Goal: Information Seeking & Learning: Learn about a topic

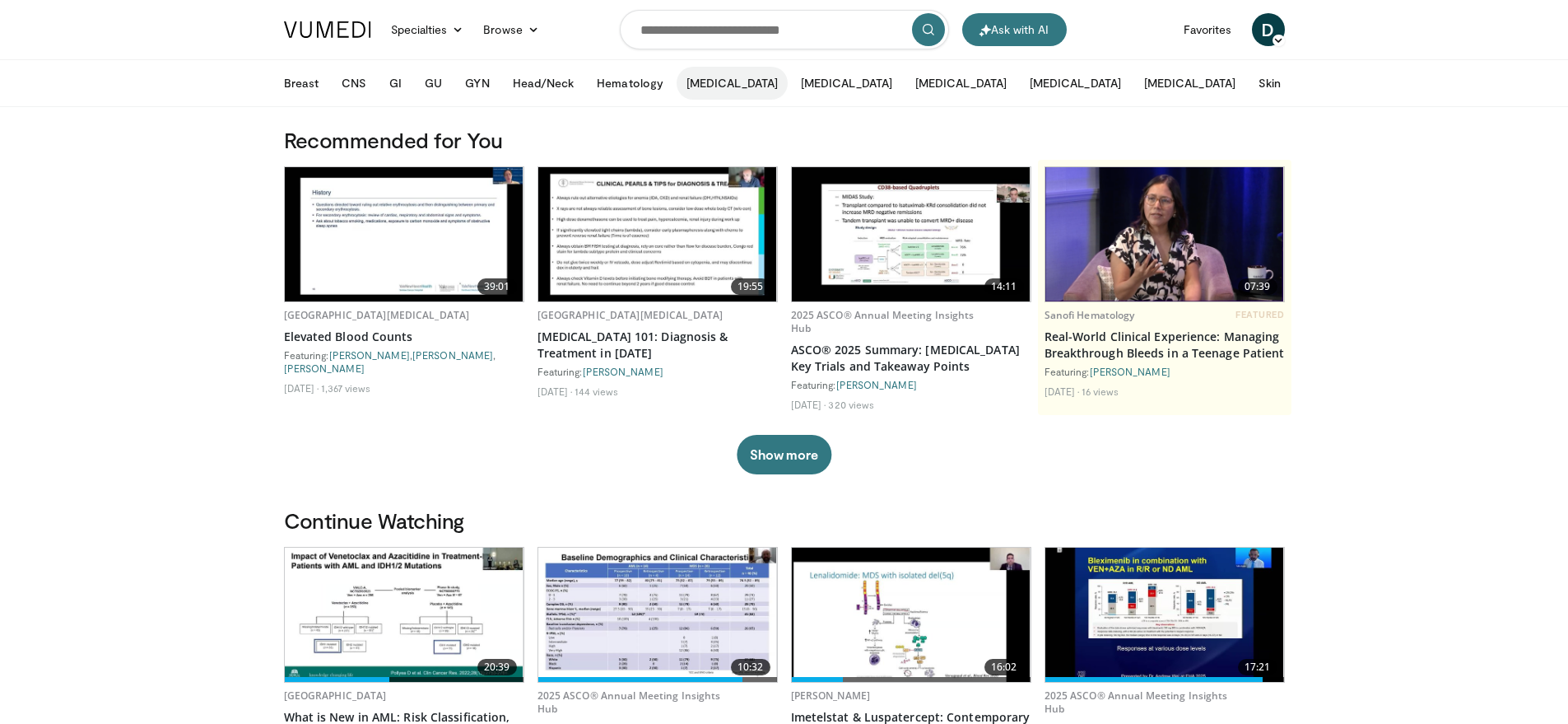
click at [721, 82] on button "[MEDICAL_DATA]" at bounding box center [732, 83] width 111 height 33
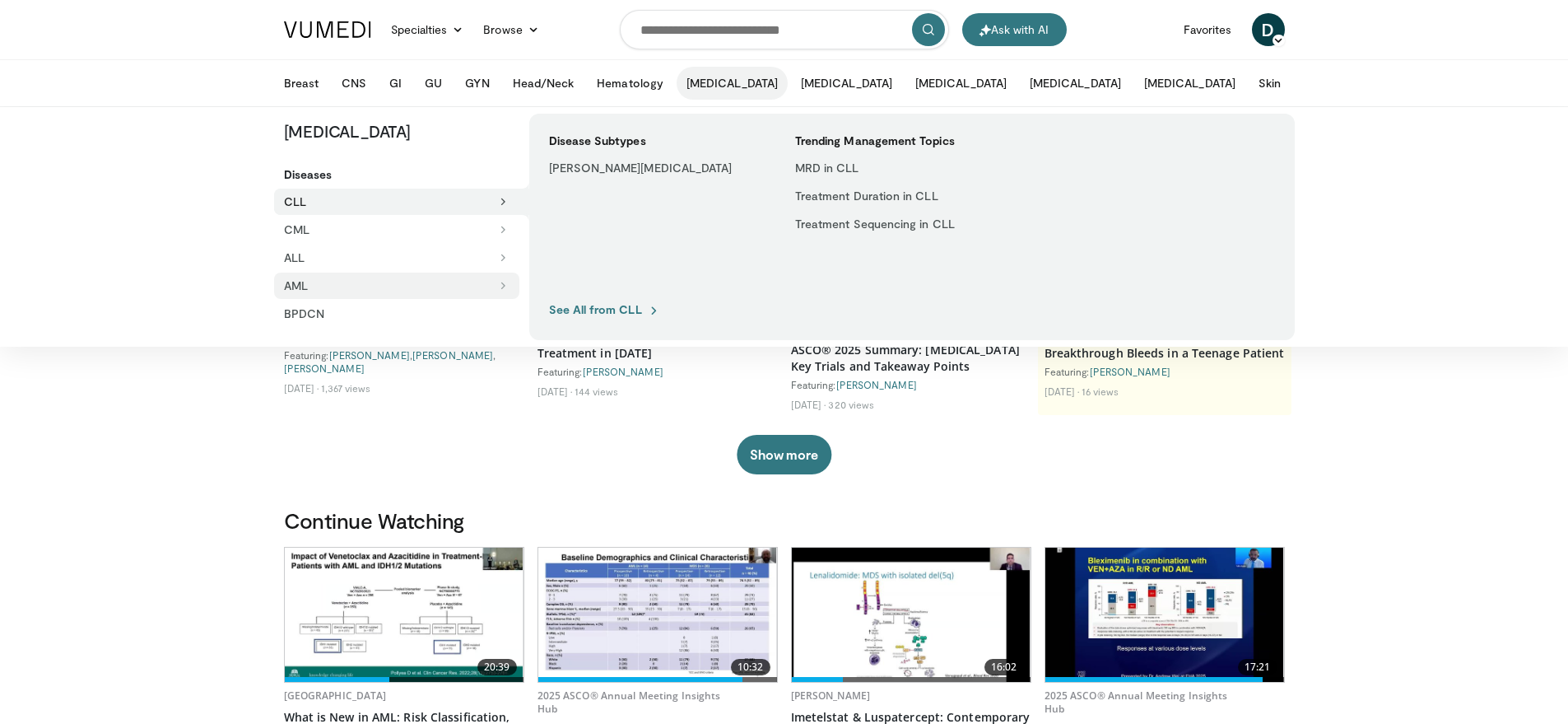
click at [307, 287] on button "AML" at bounding box center [396, 286] width 245 height 26
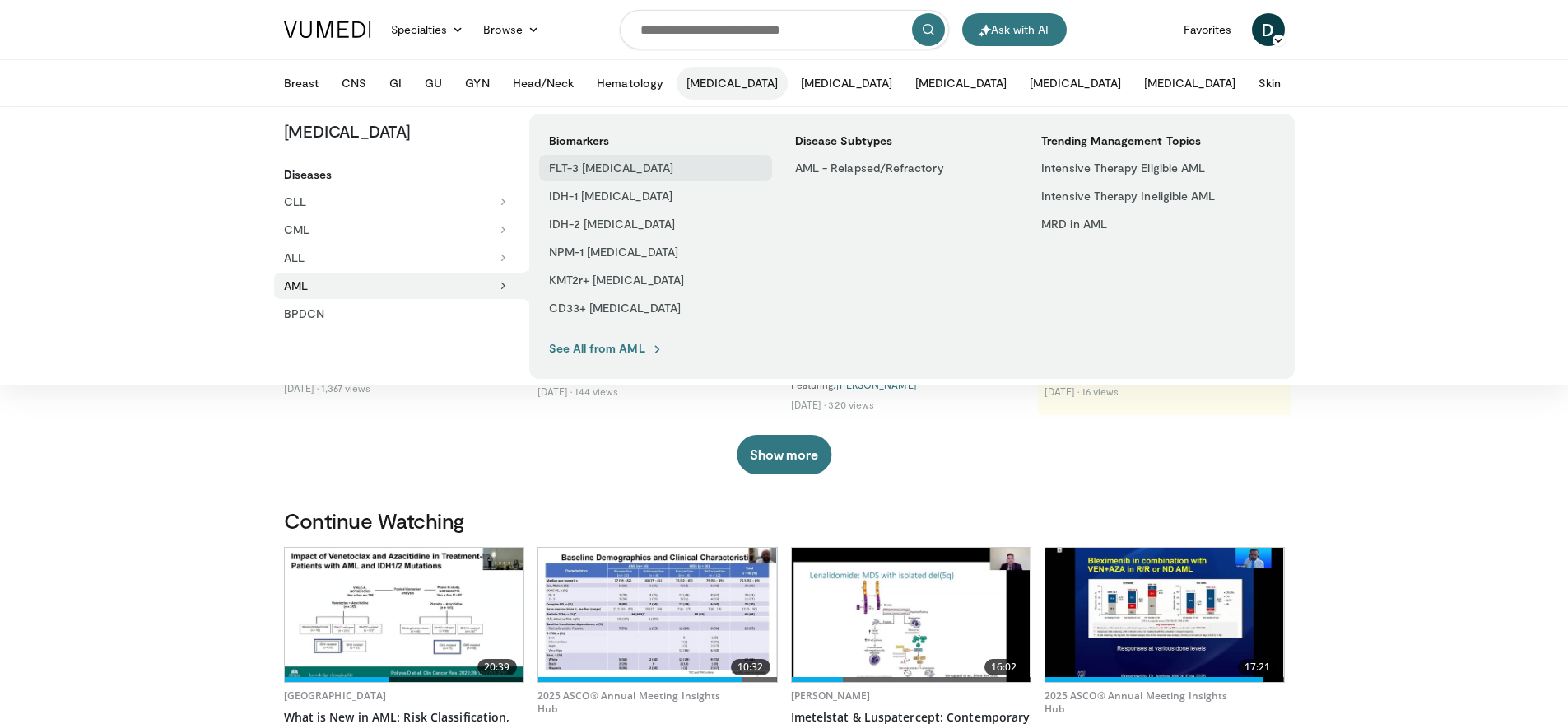
click at [682, 166] on link "FLT-3 [MEDICAL_DATA]" at bounding box center [655, 168] width 233 height 26
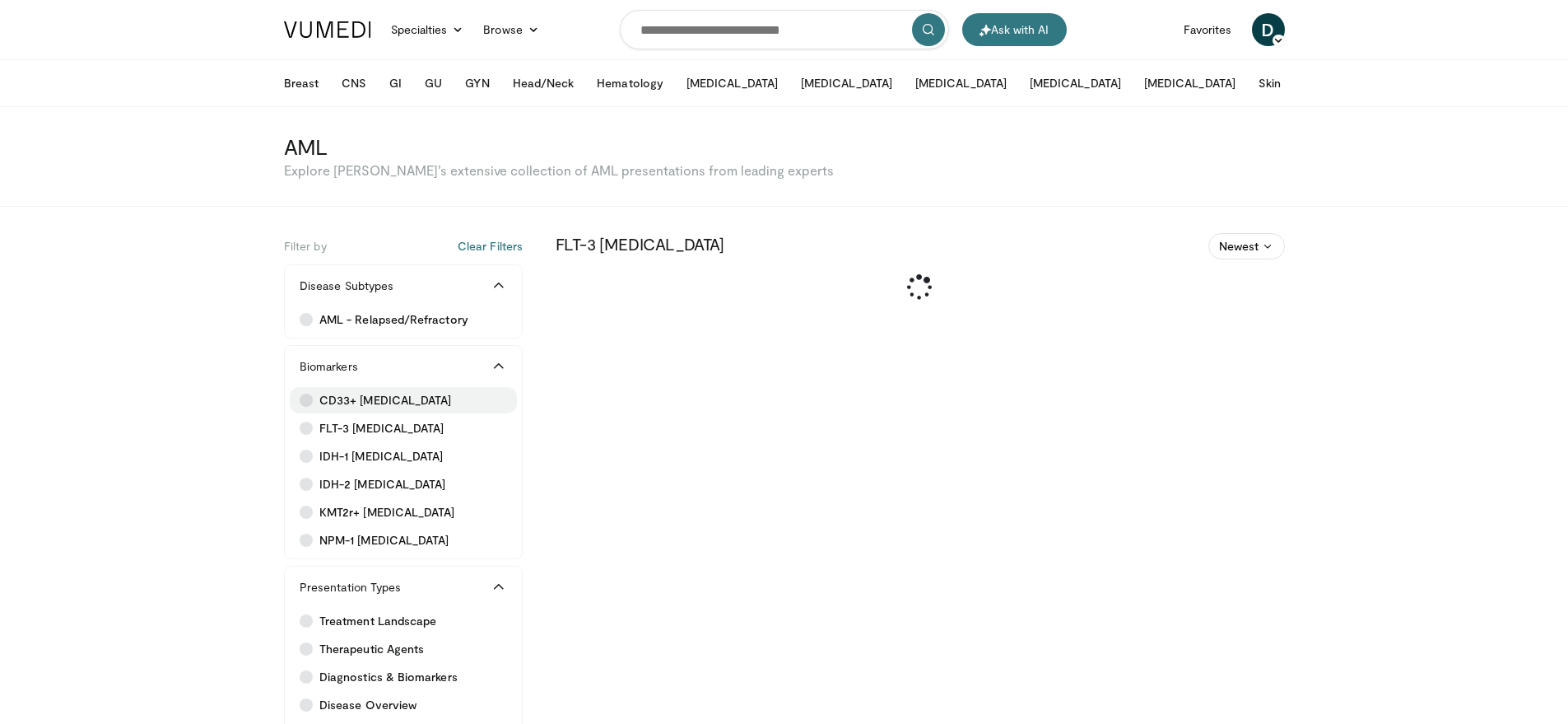
click at [305, 401] on icon at bounding box center [306, 400] width 13 height 13
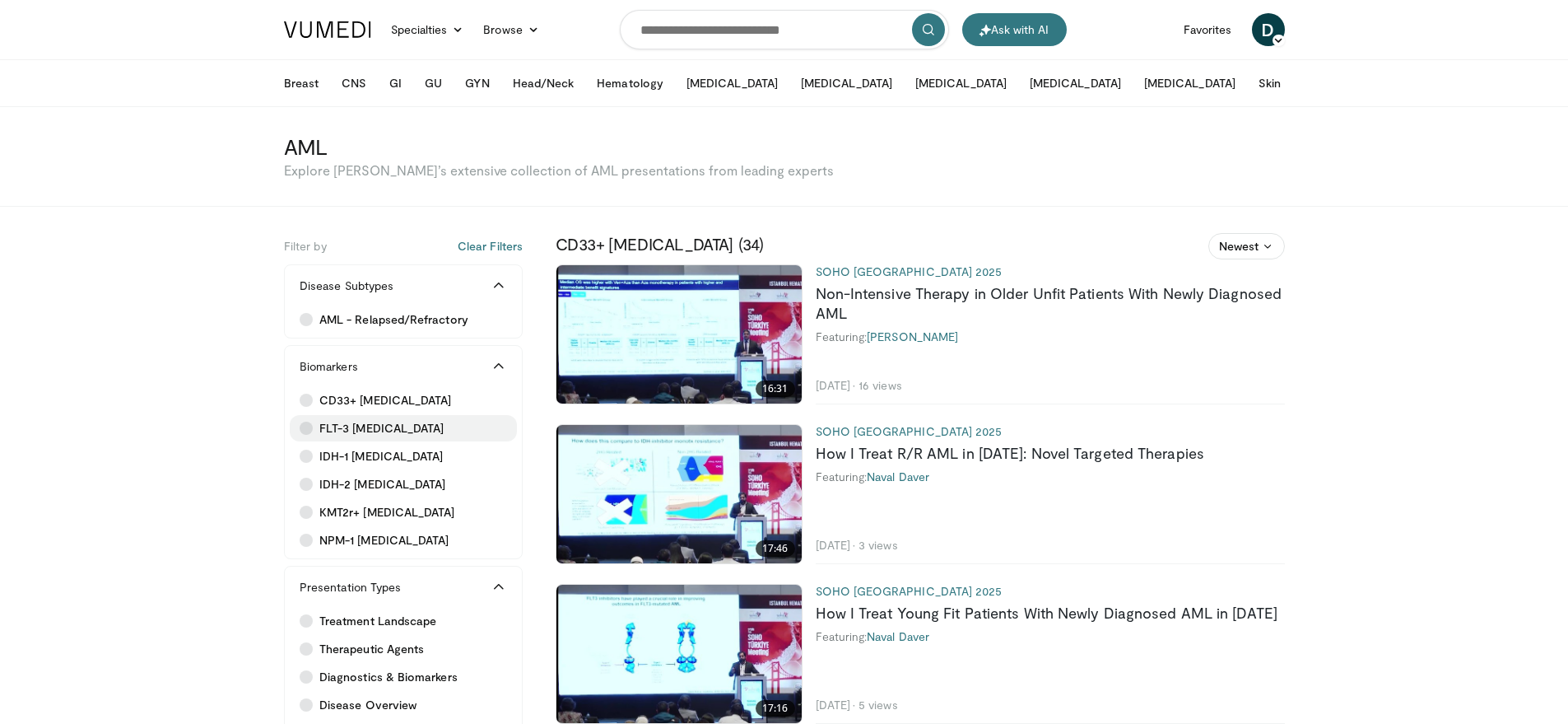
click at [305, 424] on icon at bounding box center [306, 428] width 13 height 13
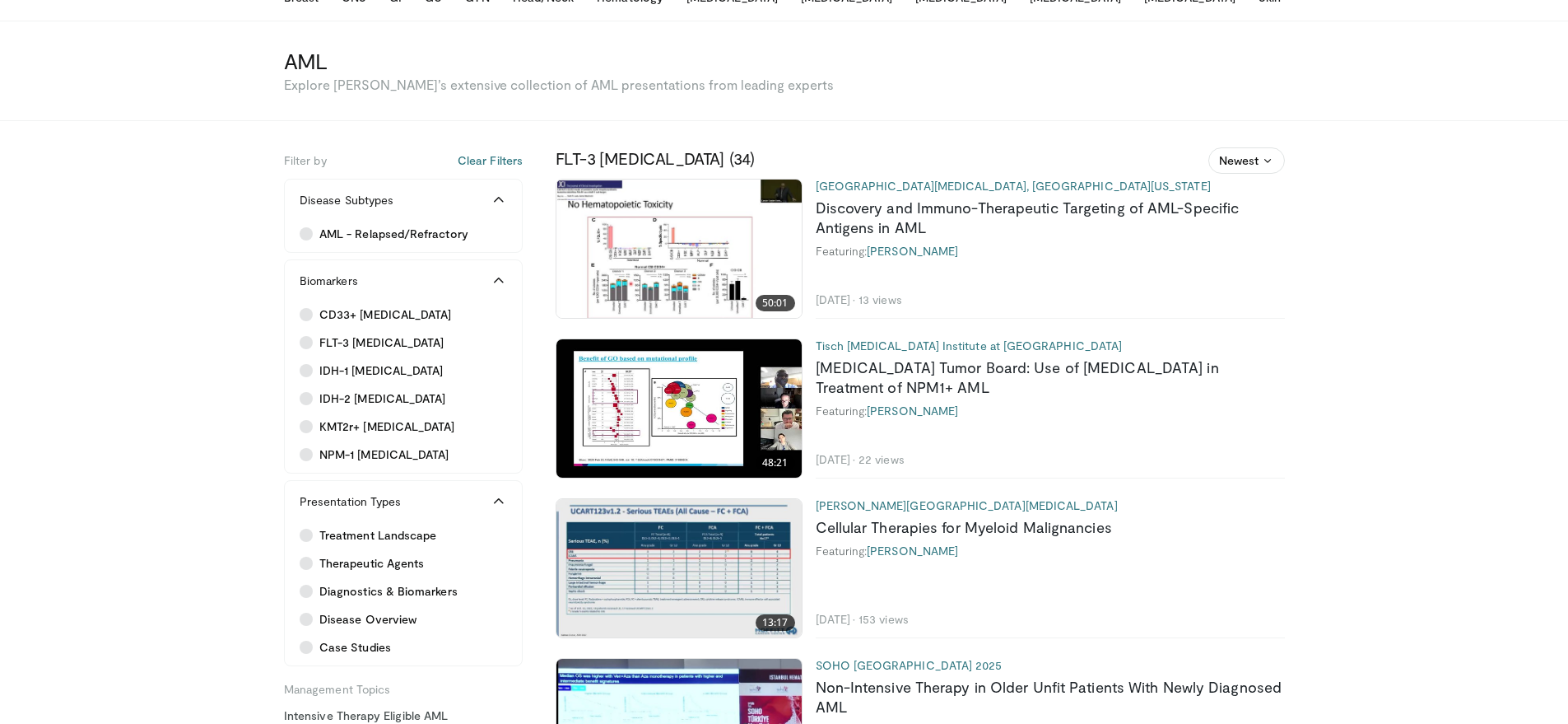
scroll to position [89, 0]
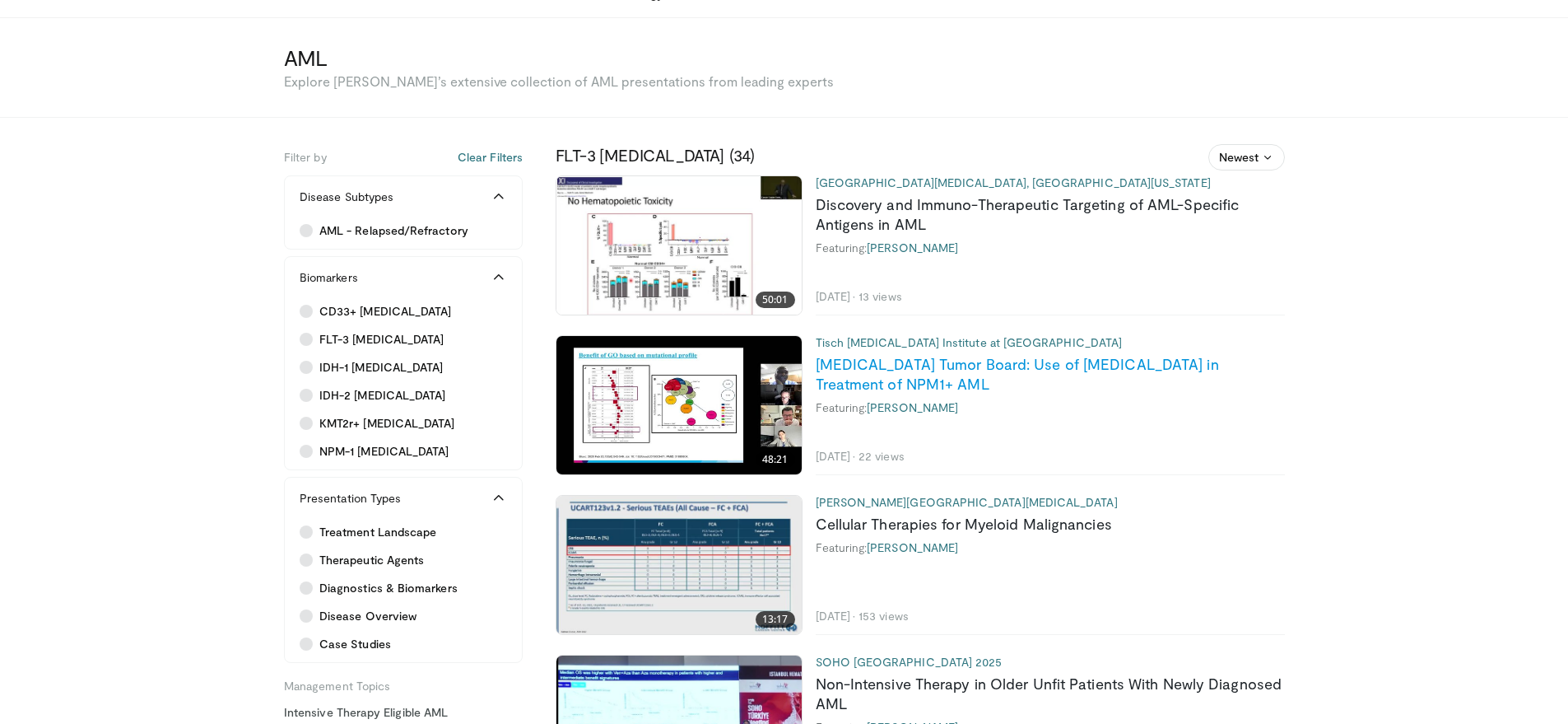
click at [862, 366] on link "[MEDICAL_DATA] Tumor Board: Use of [MEDICAL_DATA] in Treatment of NPM1+ AML" at bounding box center [1017, 374] width 404 height 38
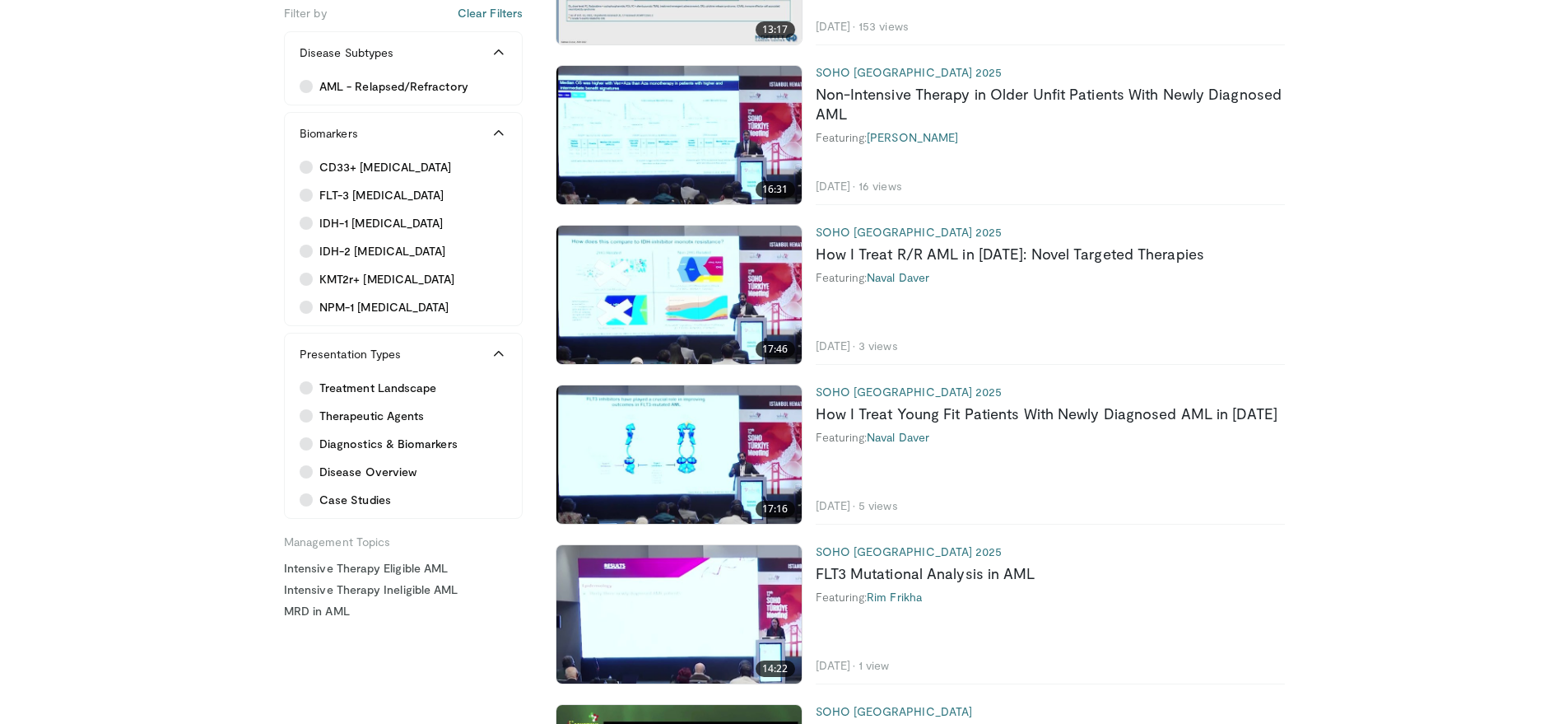
scroll to position [682, 0]
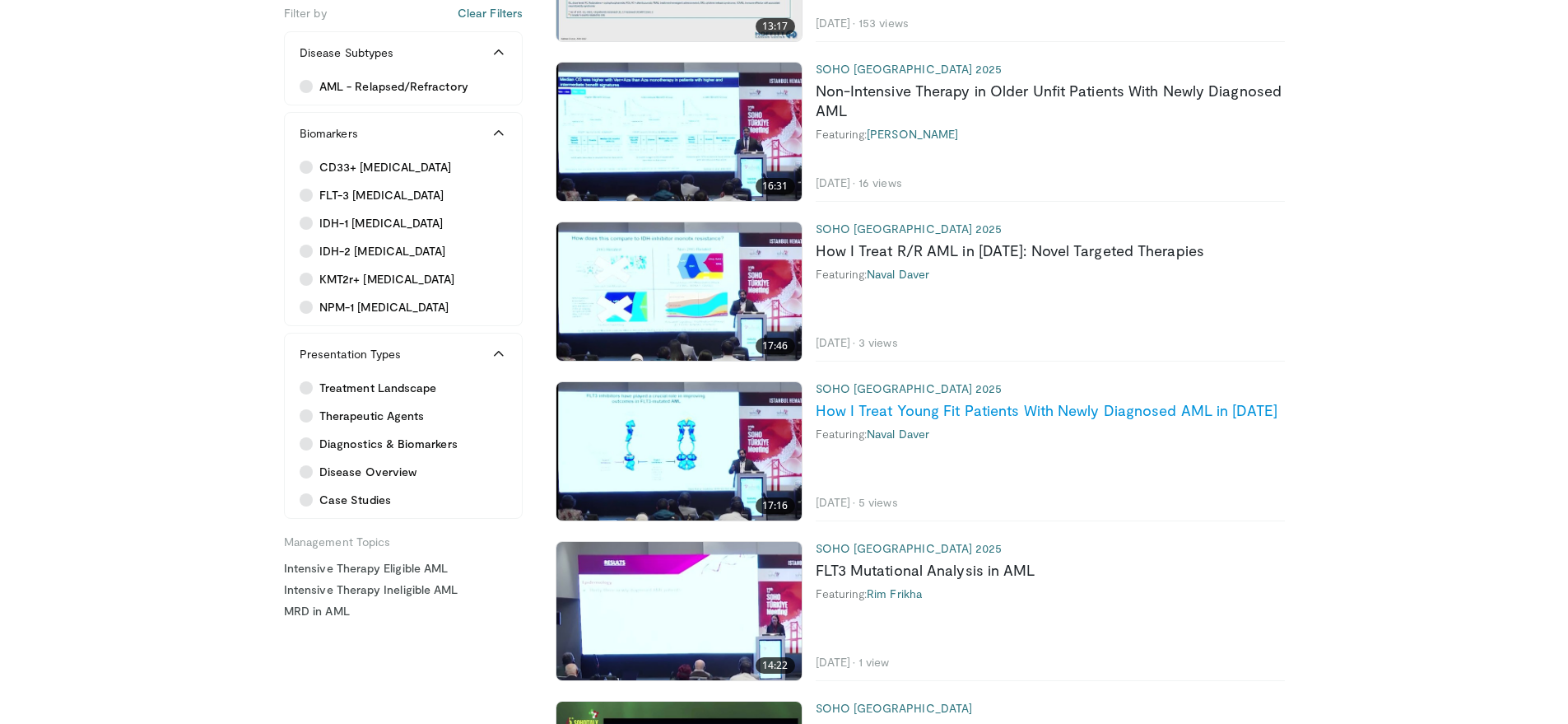
click at [881, 412] on link "How I Treat Young Fit Patients With Newly Diagnosed AML in [DATE]" at bounding box center [1046, 410] width 463 height 18
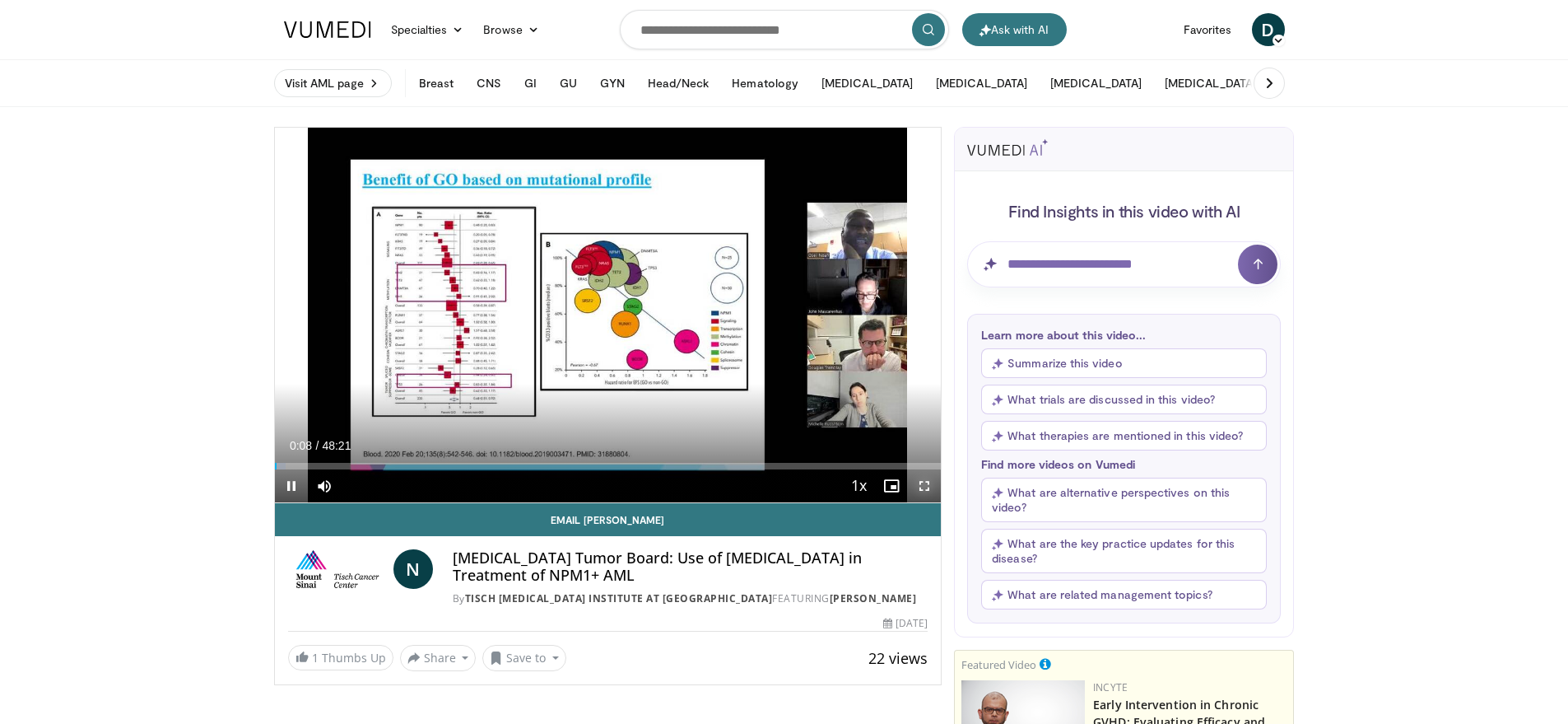
click at [925, 484] on span "Video Player" at bounding box center [924, 485] width 33 height 33
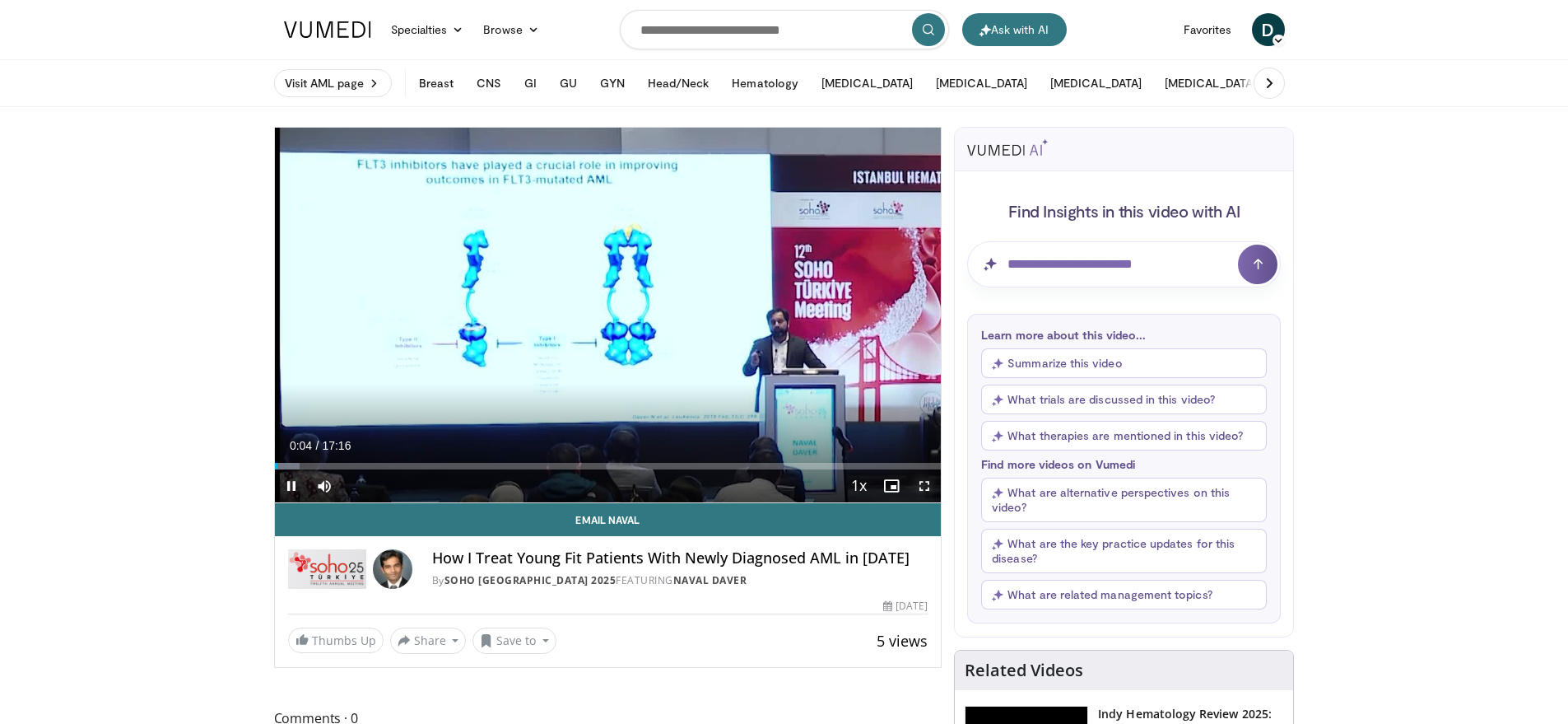
click at [923, 483] on span "Video Player" at bounding box center [924, 485] width 33 height 33
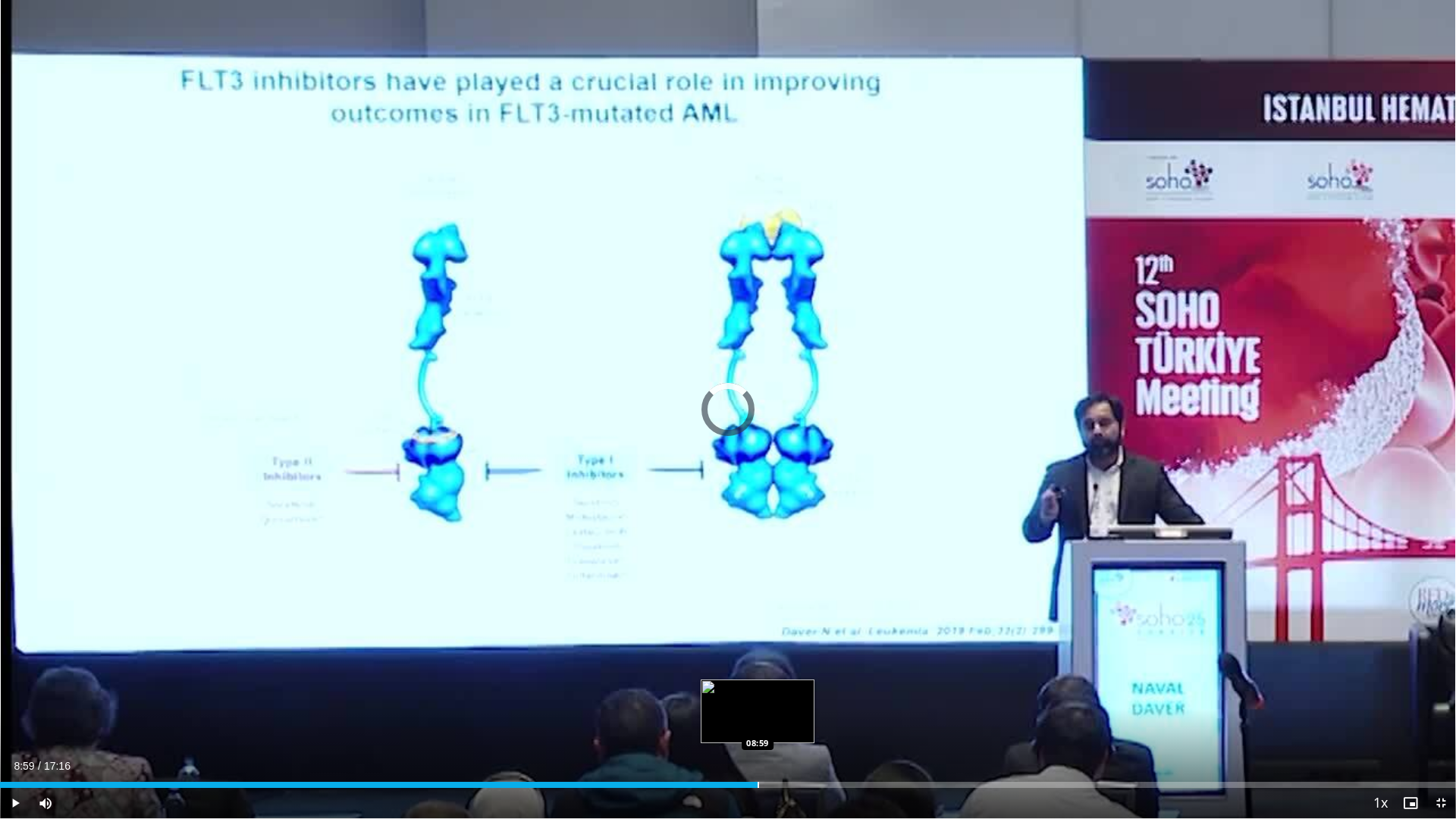
click at [757, 666] on div "Progress Bar" at bounding box center [758, 785] width 2 height 6
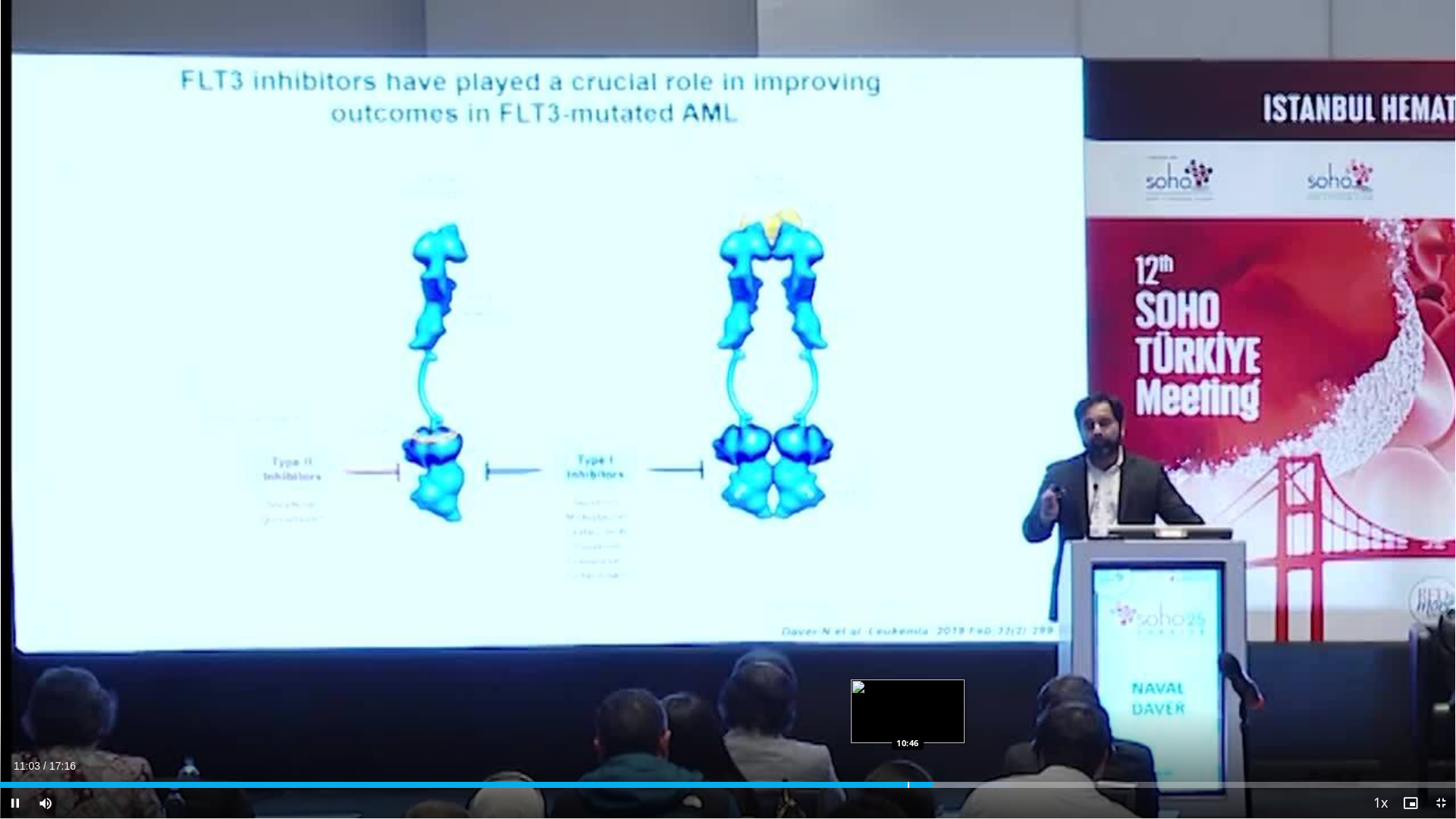
click at [908, 666] on div "Progress Bar" at bounding box center [909, 785] width 2 height 6
click at [888, 666] on div "Progress Bar" at bounding box center [889, 785] width 2 height 6
click at [868, 666] on div "Progress Bar" at bounding box center [868, 785] width 2 height 6
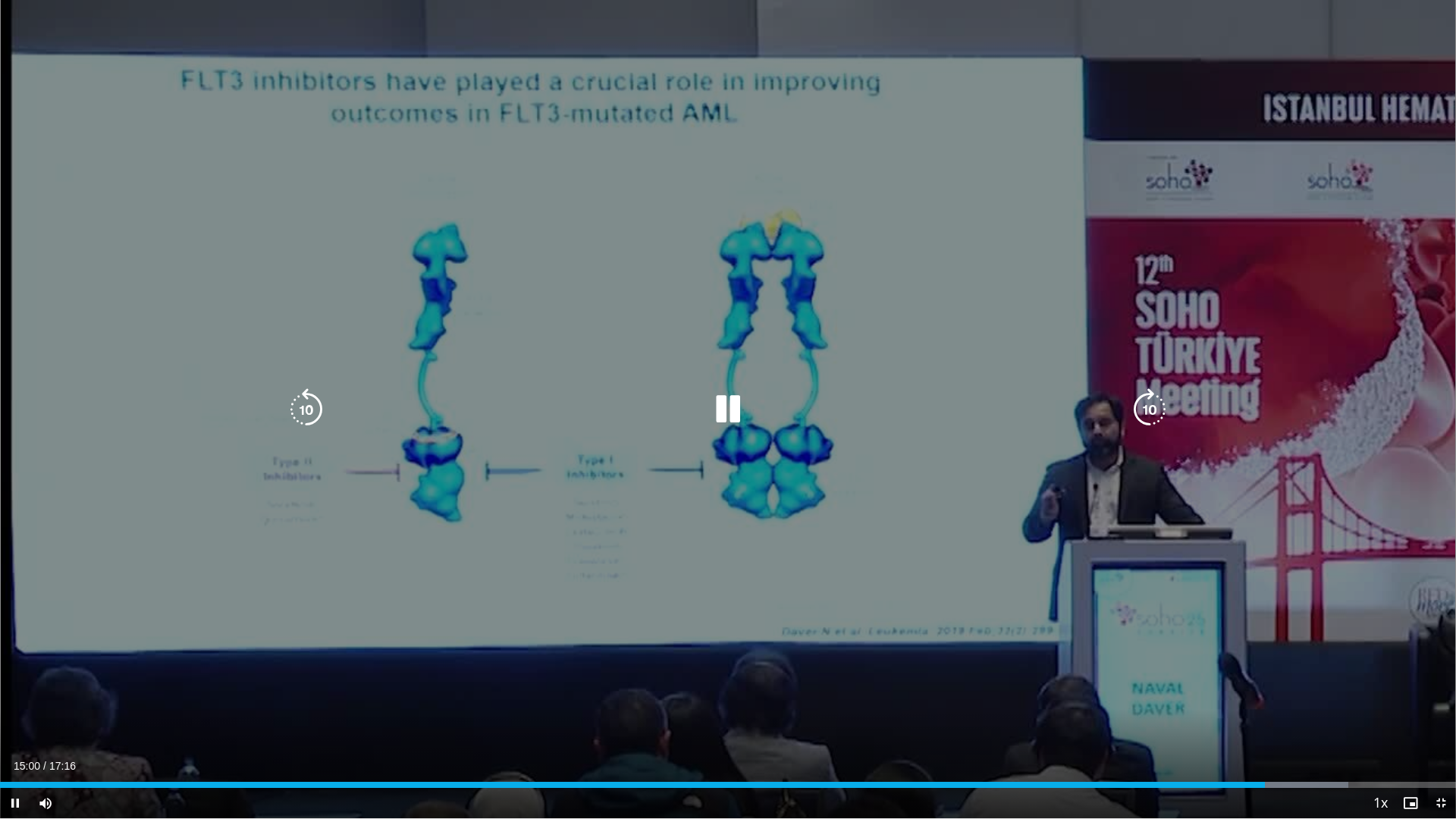
click at [730, 408] on icon "Video Player" at bounding box center [728, 410] width 43 height 43
click at [725, 413] on icon "Video Player" at bounding box center [728, 410] width 43 height 43
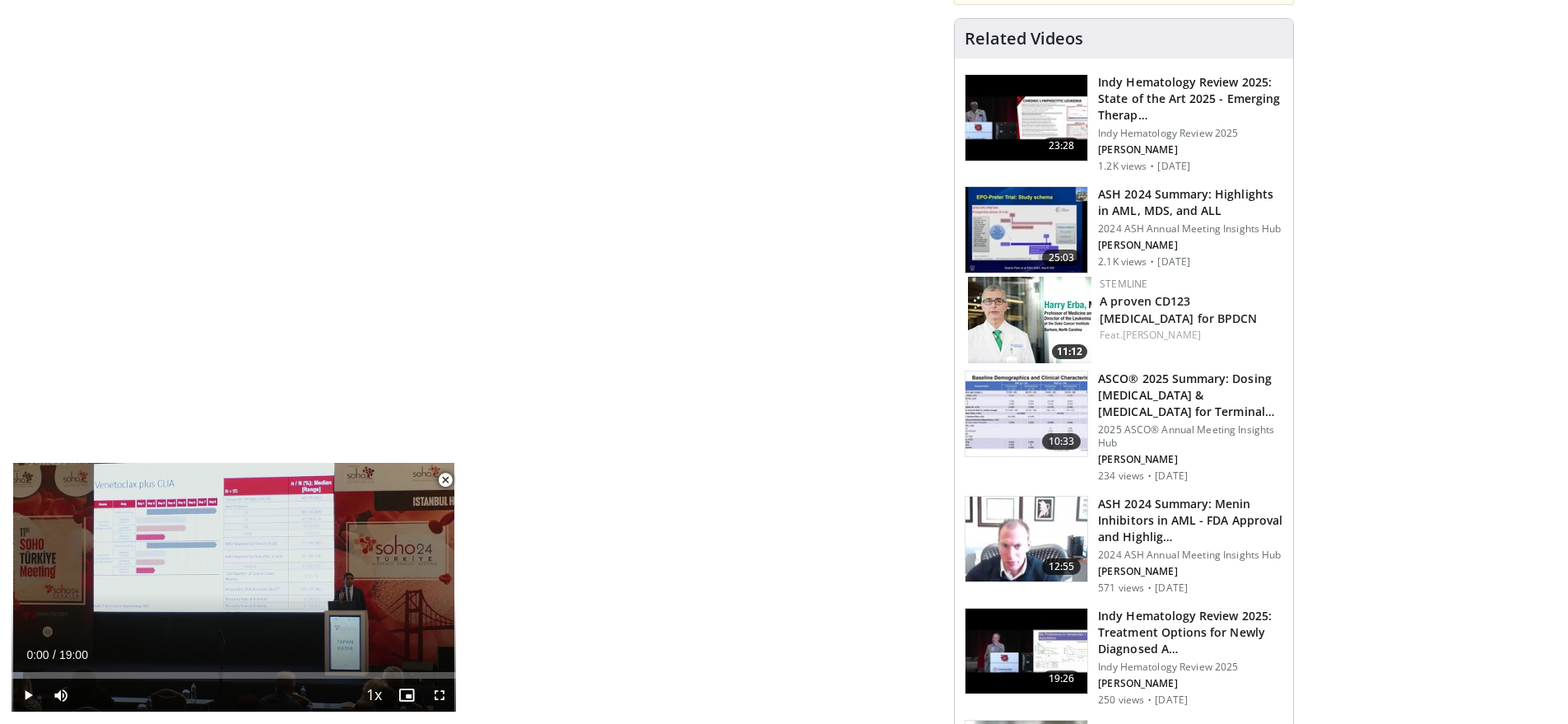
scroll to position [912, 0]
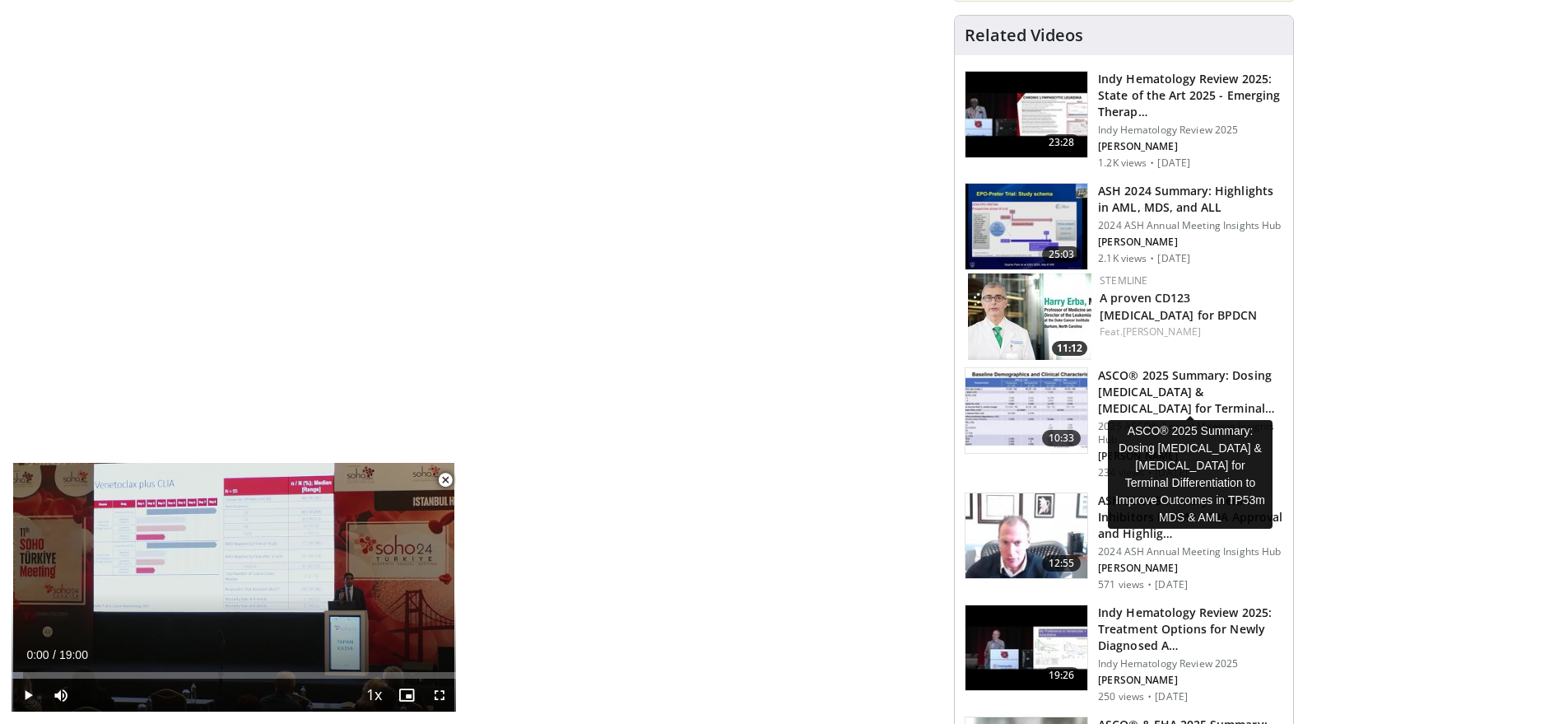
click at [1159, 380] on h3 "ASCO® 2025 Summary: Dosing Decitabine & Venetoclax for Terminal Diff…" at bounding box center [1190, 392] width 185 height 50
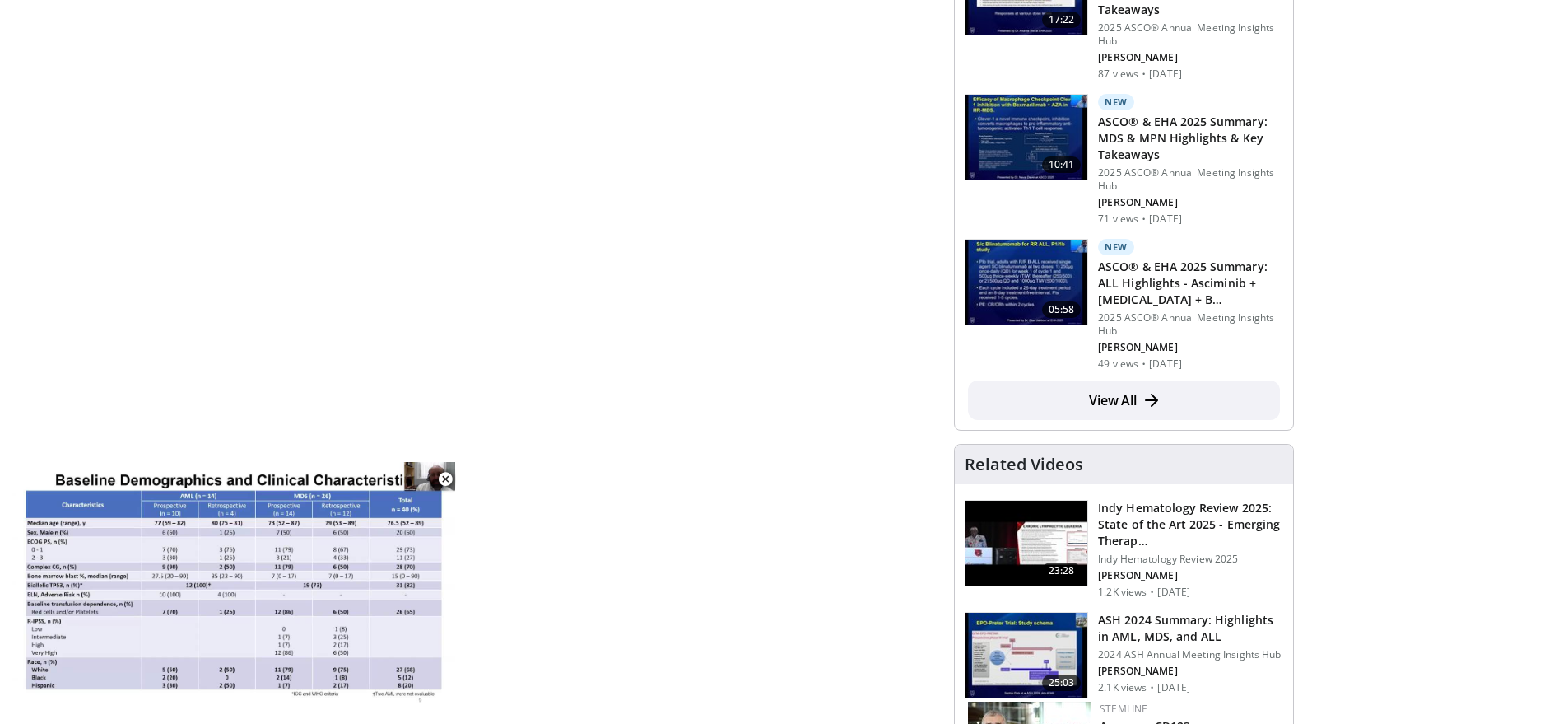
scroll to position [1089, 0]
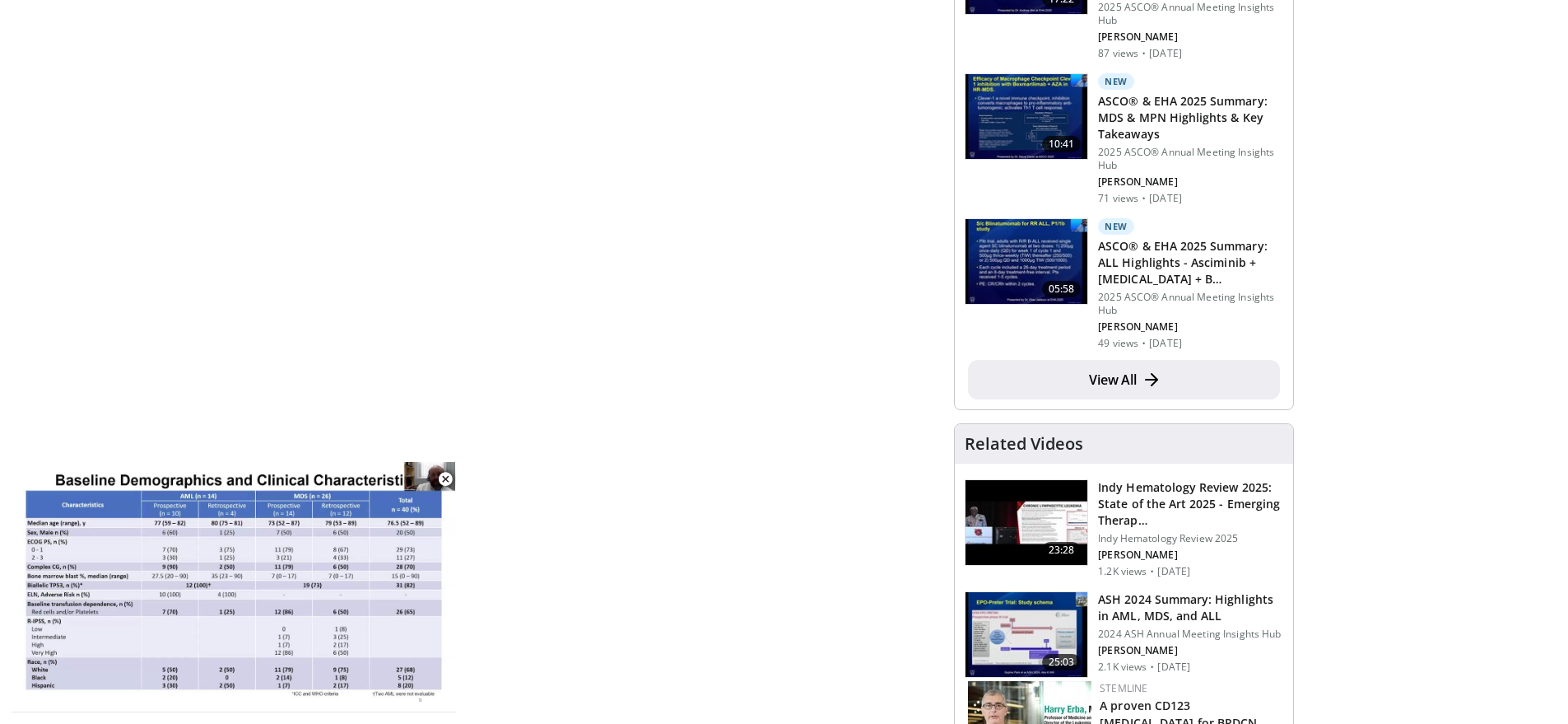
click at [1132, 360] on link "View All" at bounding box center [1124, 380] width 312 height 40
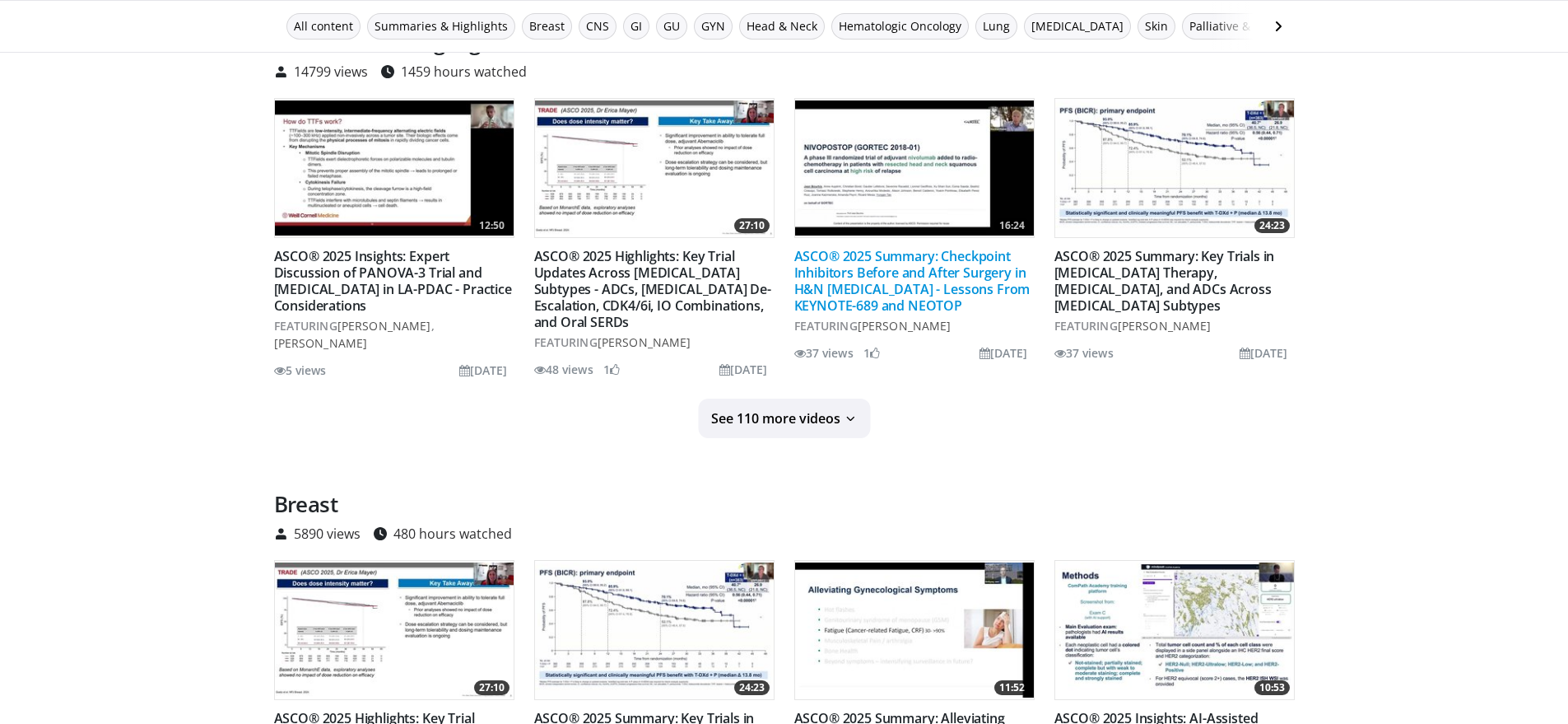
scroll to position [406, 0]
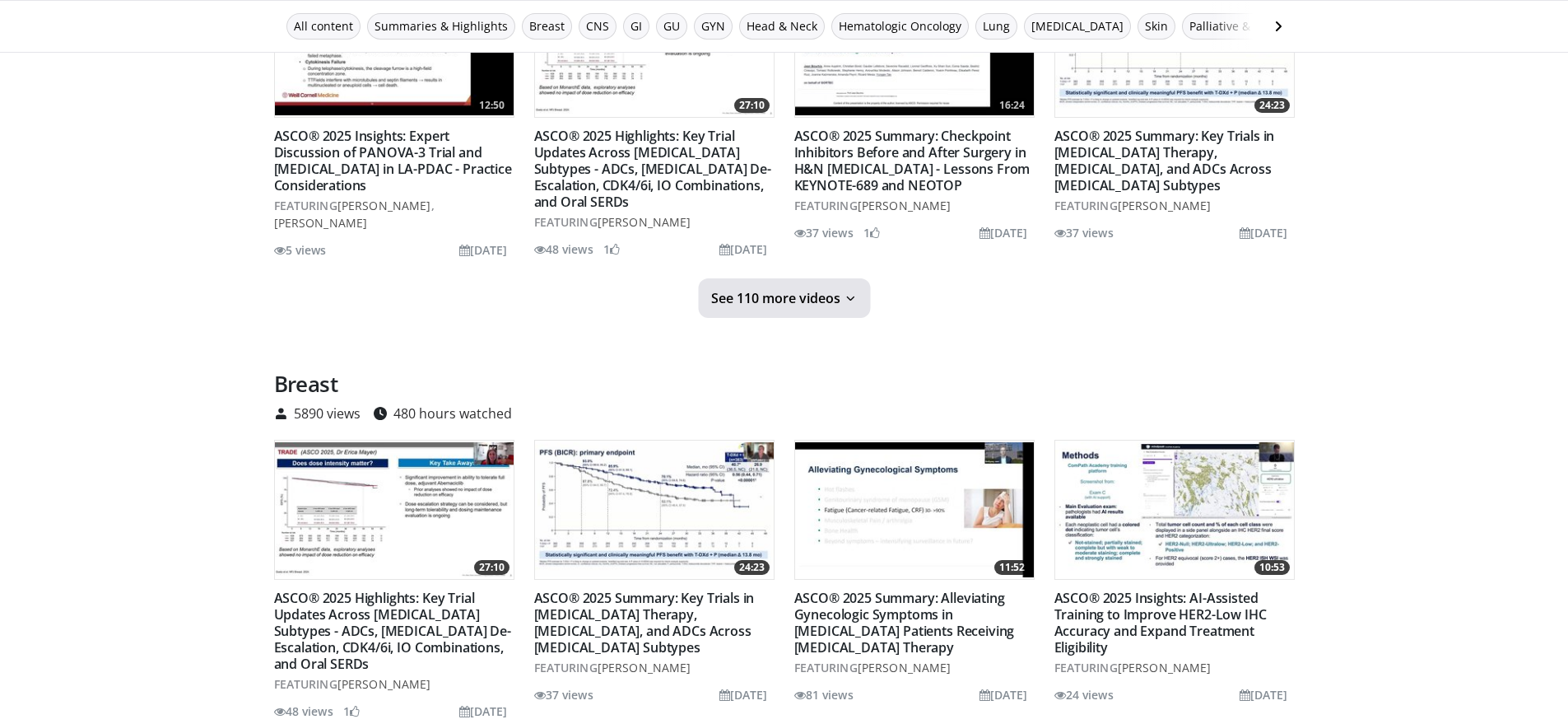
click at [852, 300] on icon at bounding box center [850, 298] width 13 height 13
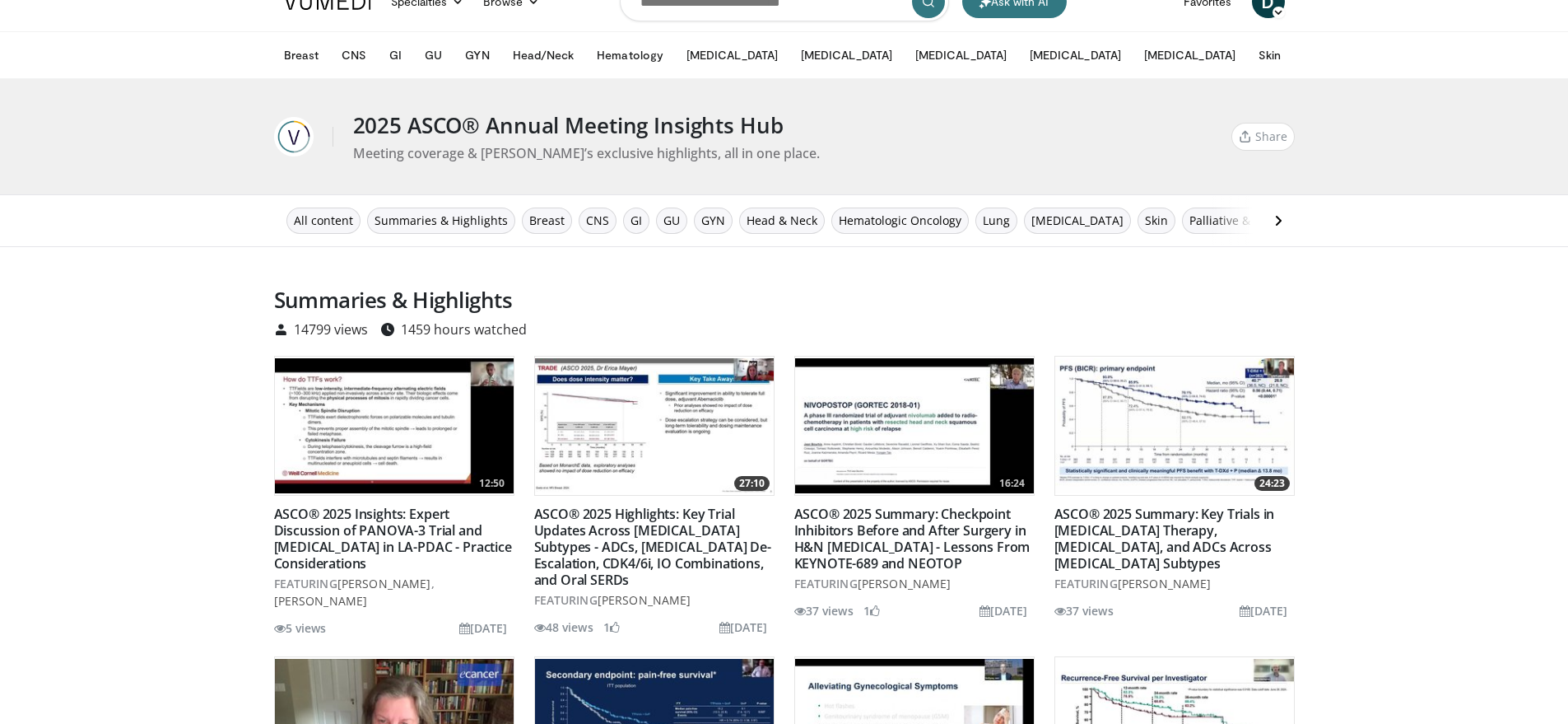
scroll to position [0, 0]
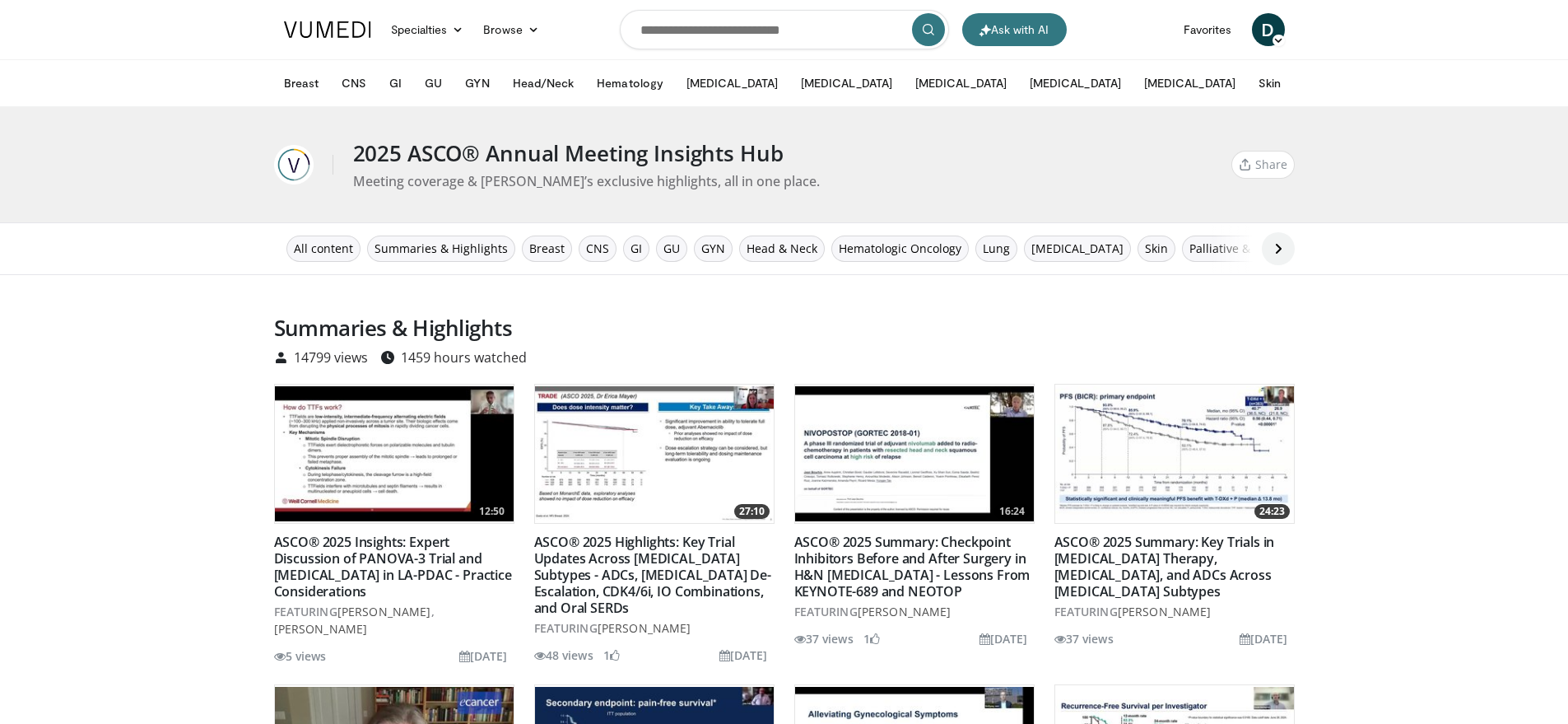
click at [1283, 247] on icon at bounding box center [1278, 248] width 17 height 17
click at [701, 87] on button "[MEDICAL_DATA]" at bounding box center [732, 83] width 111 height 33
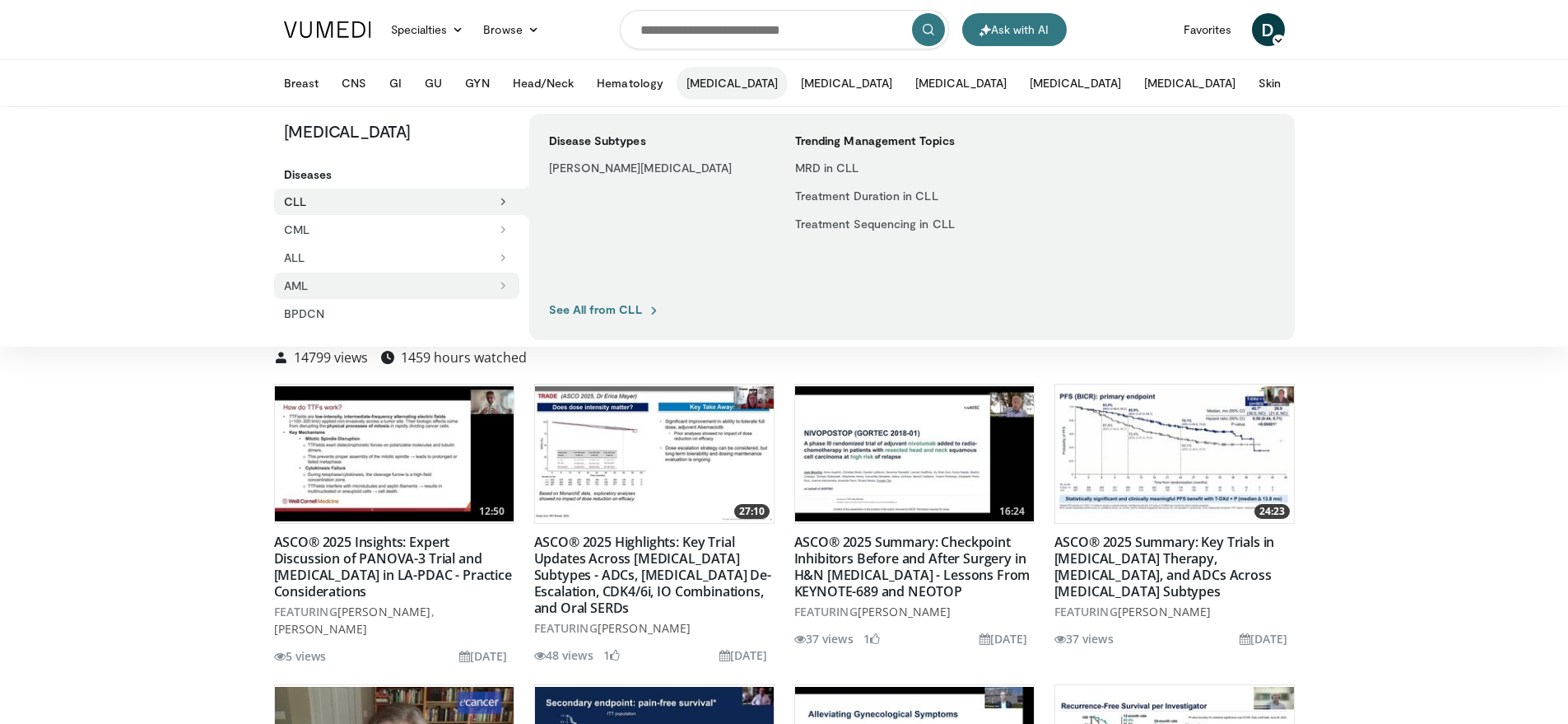
click at [311, 286] on button "AML" at bounding box center [396, 286] width 245 height 26
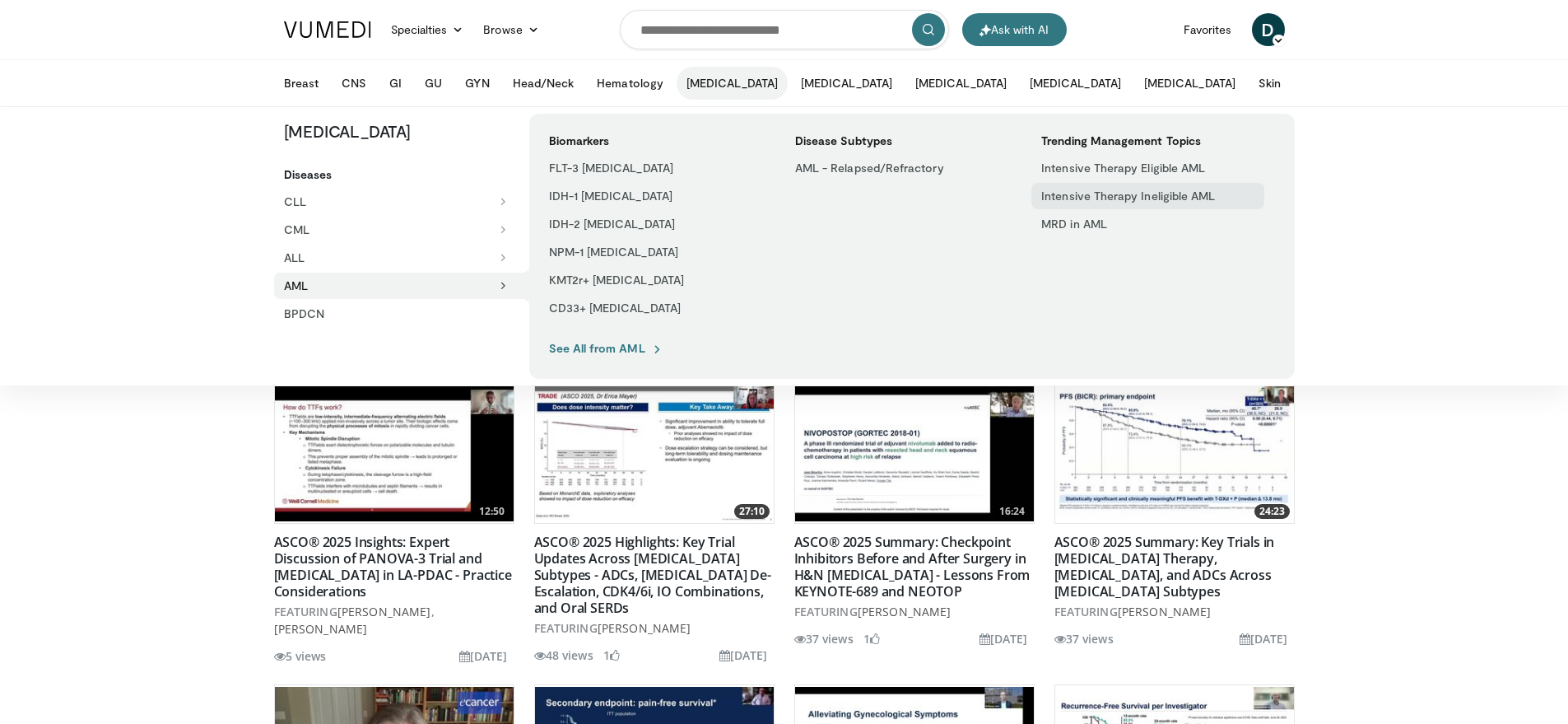
click at [1068, 196] on link "Intensive Therapy Ineligible AML" at bounding box center [1148, 196] width 233 height 26
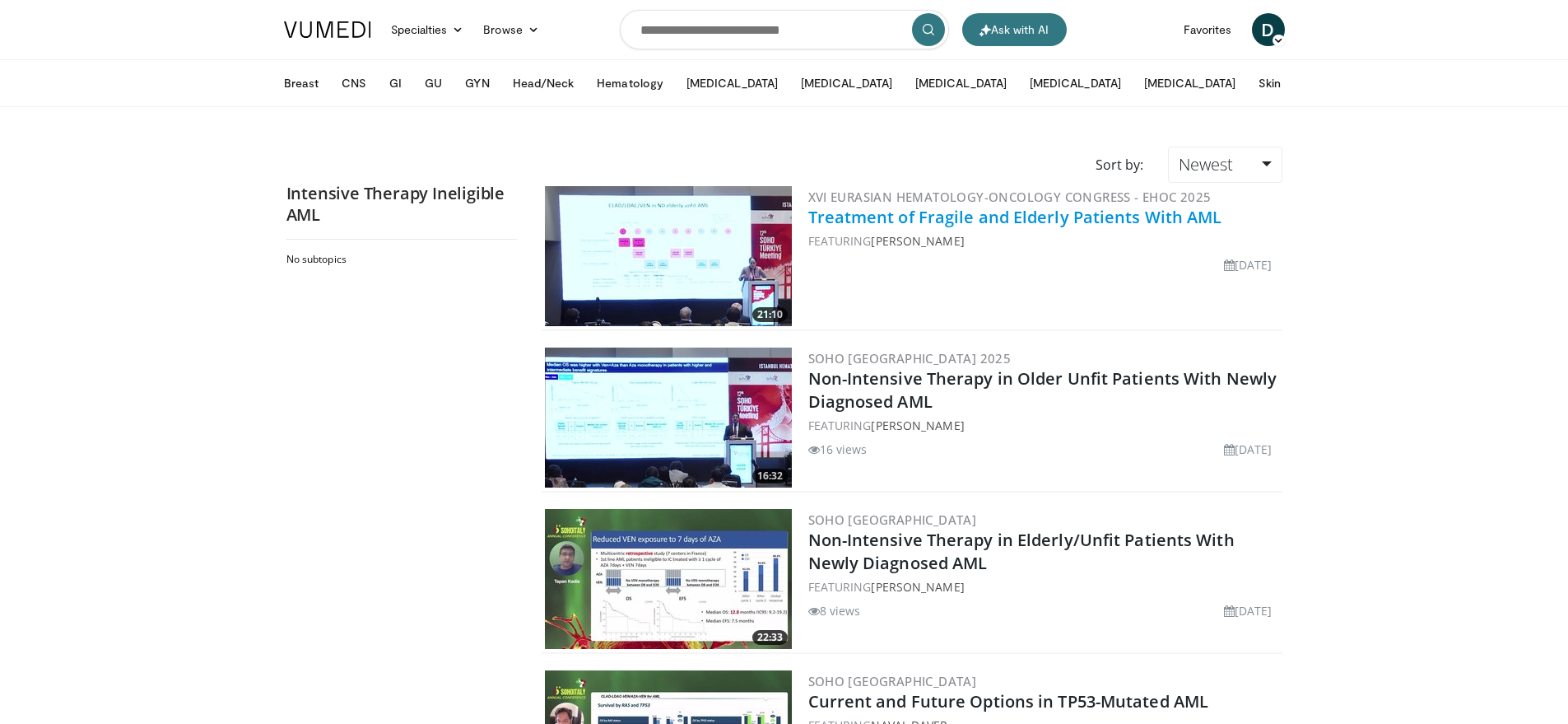
click at [950, 221] on link "Treatment of Fragile and Elderly Patients With AML" at bounding box center [1015, 216] width 414 height 22
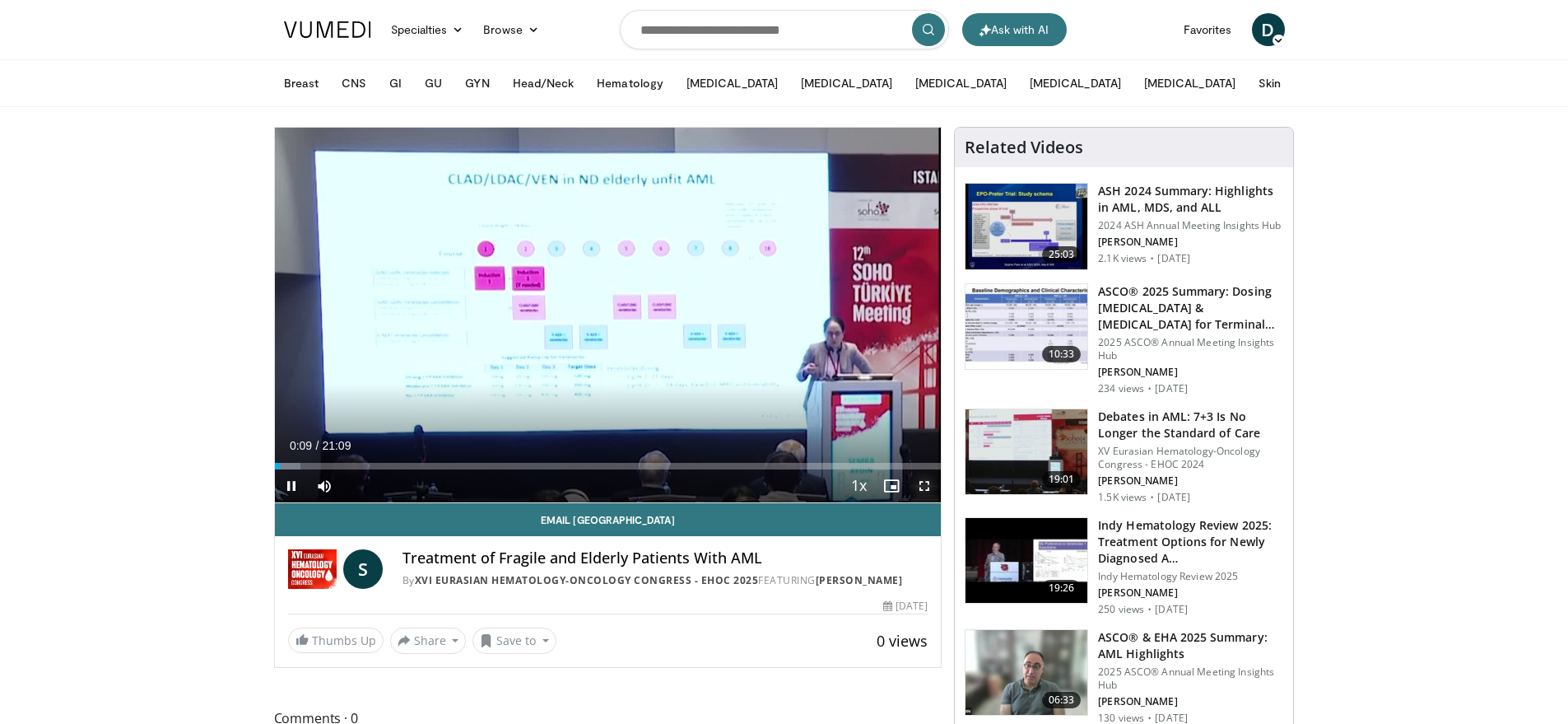
click at [924, 479] on span "Video Player" at bounding box center [924, 485] width 33 height 33
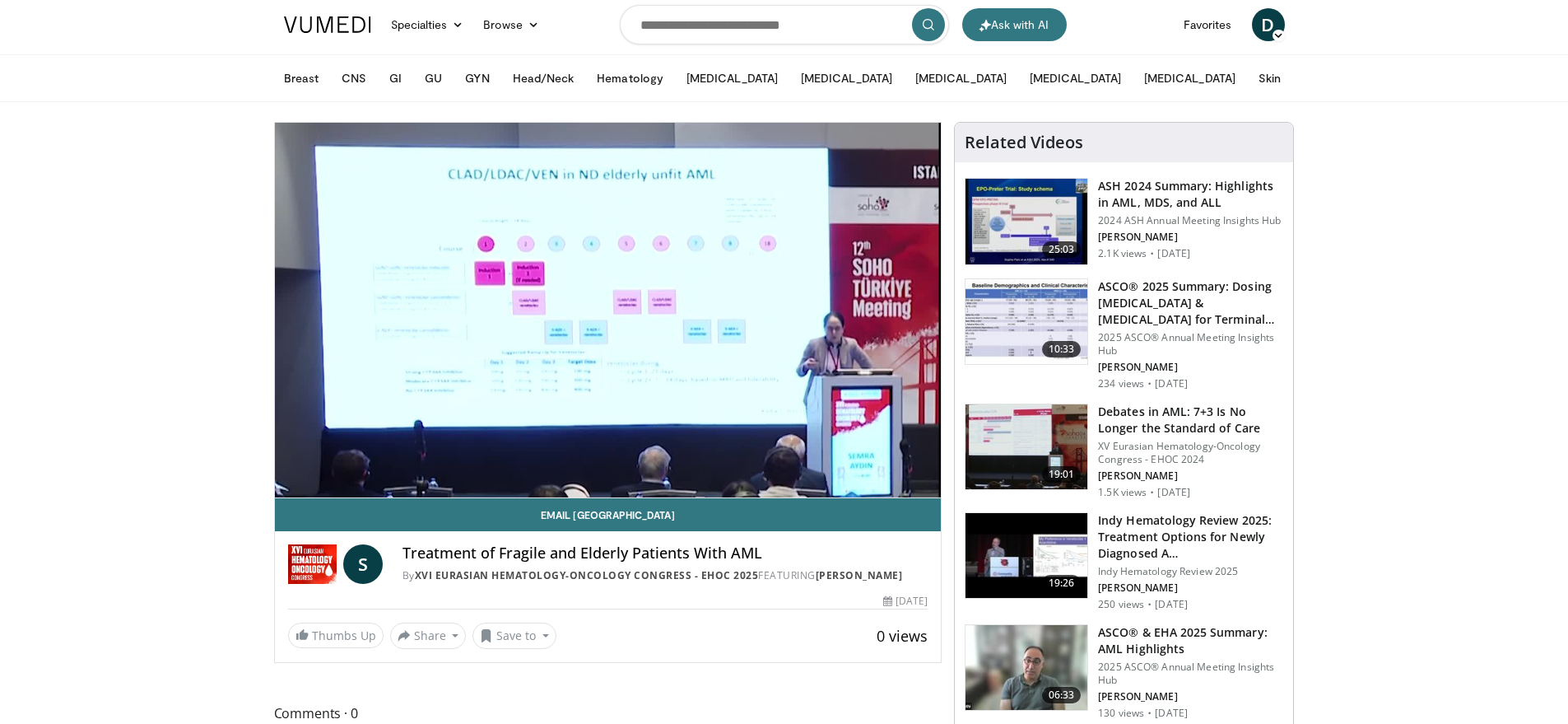
scroll to position [13, 0]
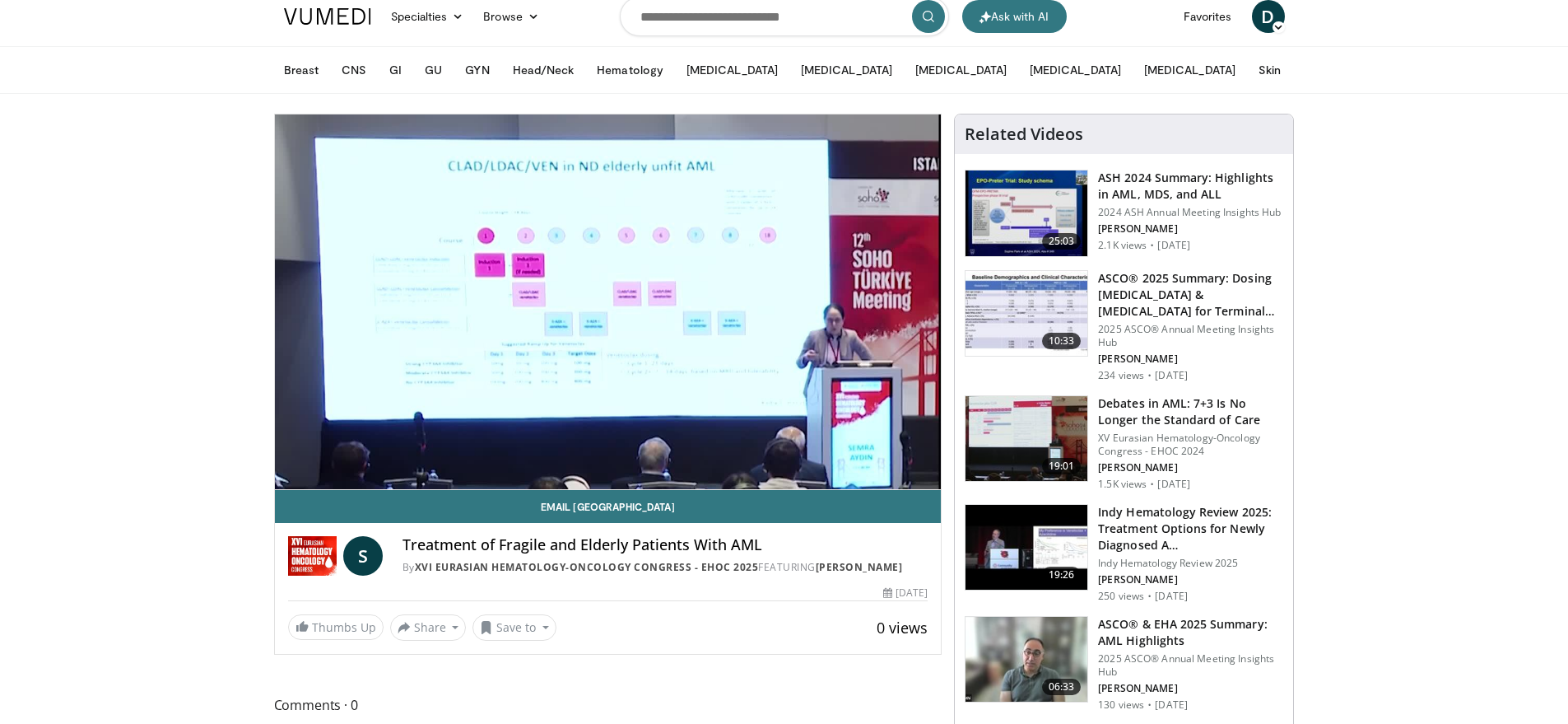
click at [1141, 419] on h3 "Debates in AML: 7+3 Is No Longer the Standard of Care" at bounding box center [1190, 412] width 185 height 33
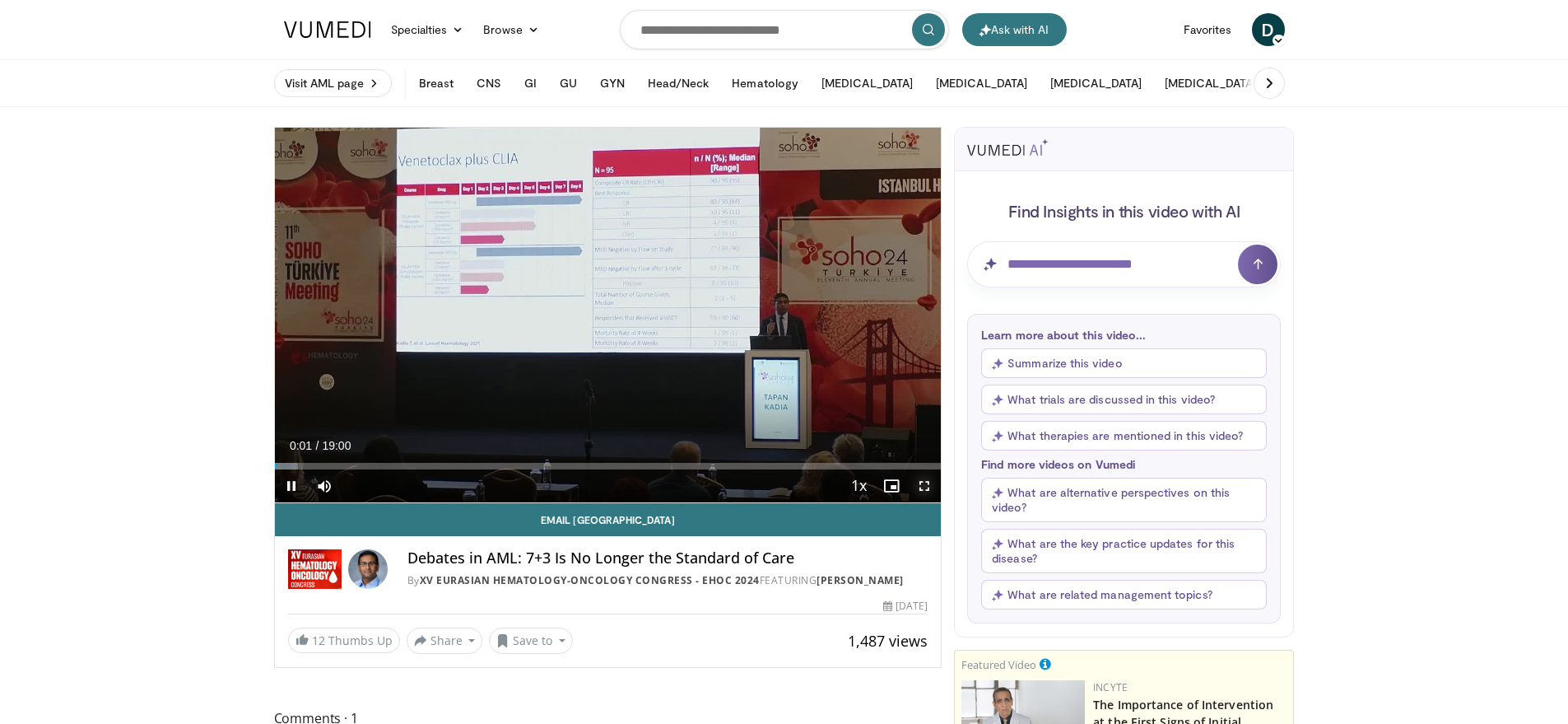
click at [919, 483] on span "Video Player" at bounding box center [924, 485] width 33 height 33
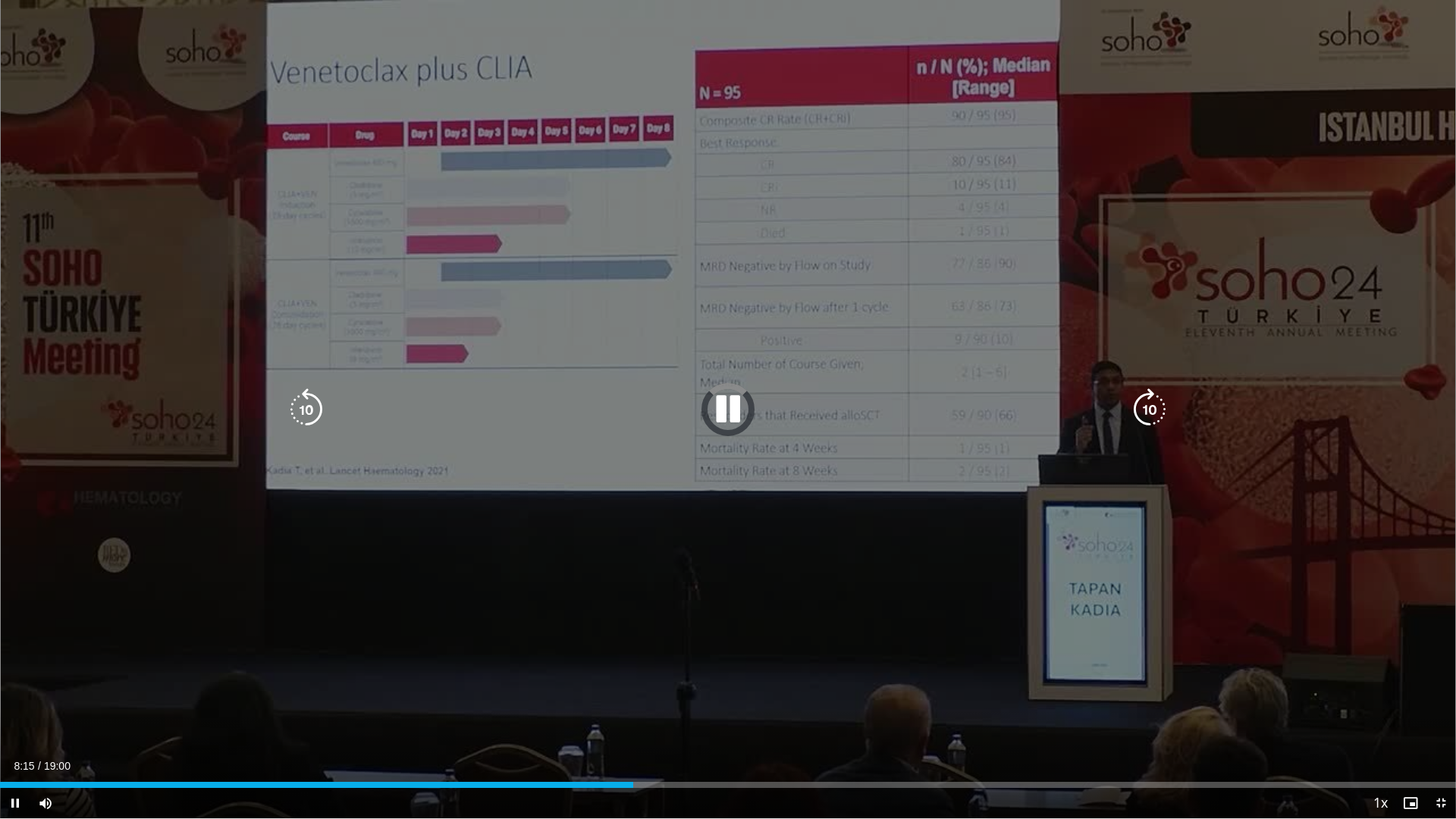
click at [569, 465] on div "10 seconds Tap to unmute" at bounding box center [728, 409] width 1456 height 818
click at [735, 408] on icon "Video Player" at bounding box center [728, 410] width 43 height 43
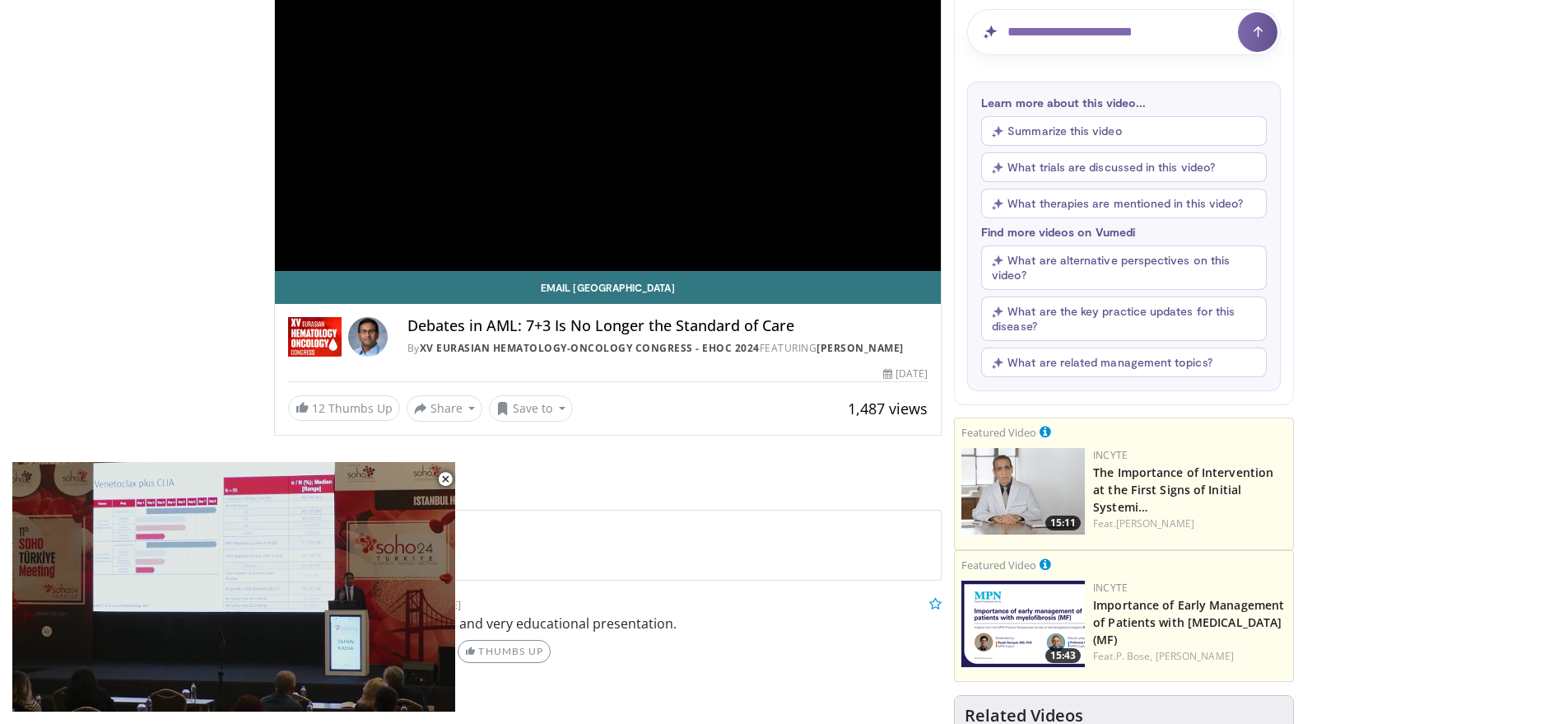
scroll to position [155, 0]
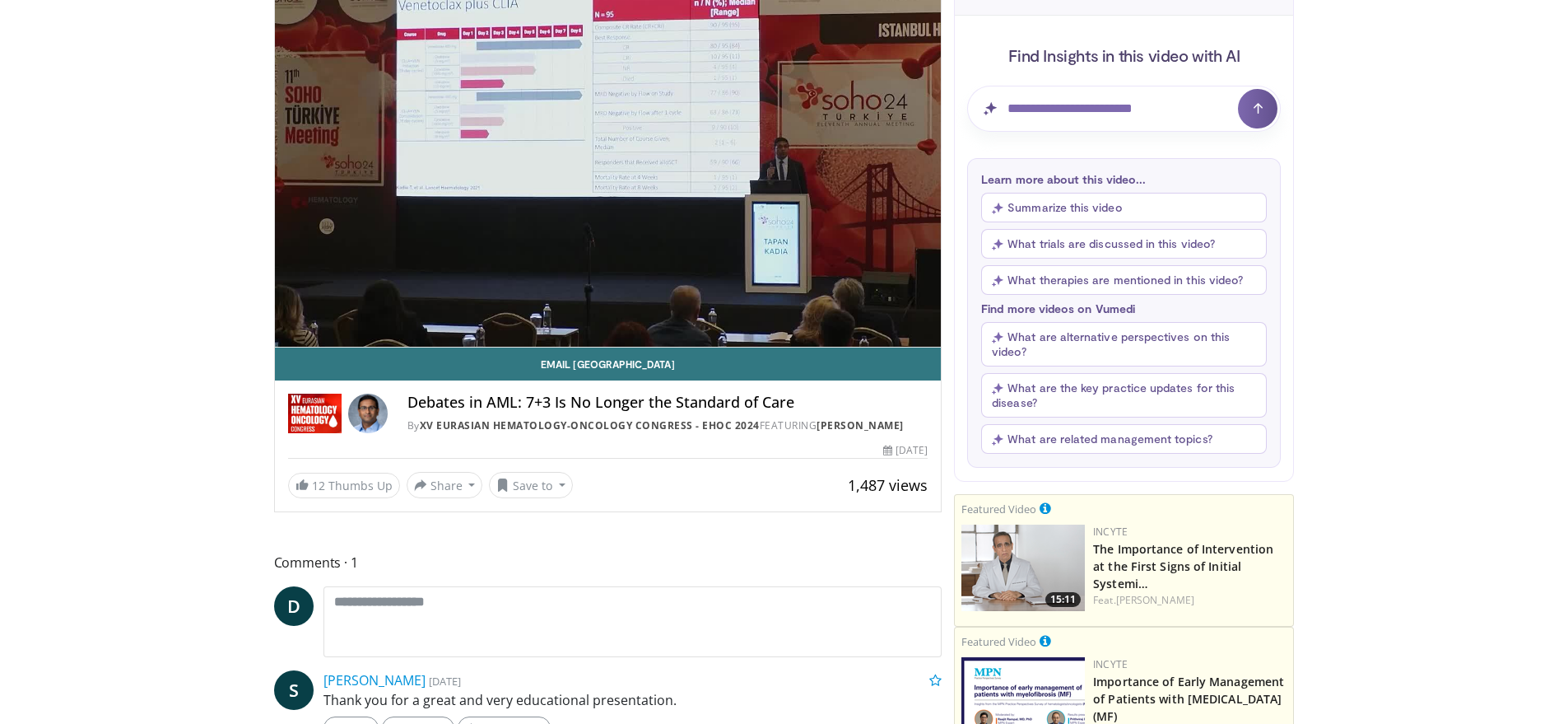
click at [1066, 210] on button "Summarize this video" at bounding box center [1124, 207] width 286 height 30
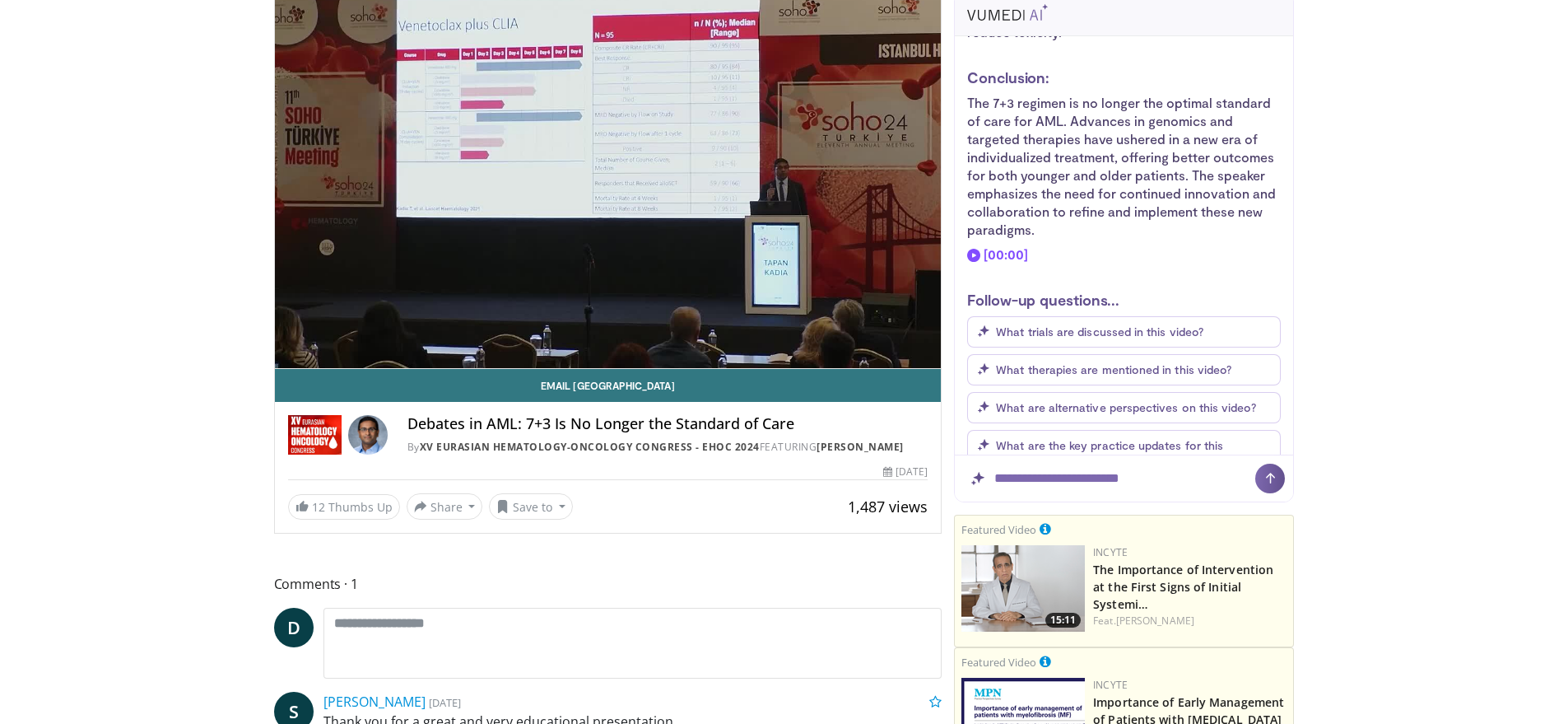
scroll to position [0, 0]
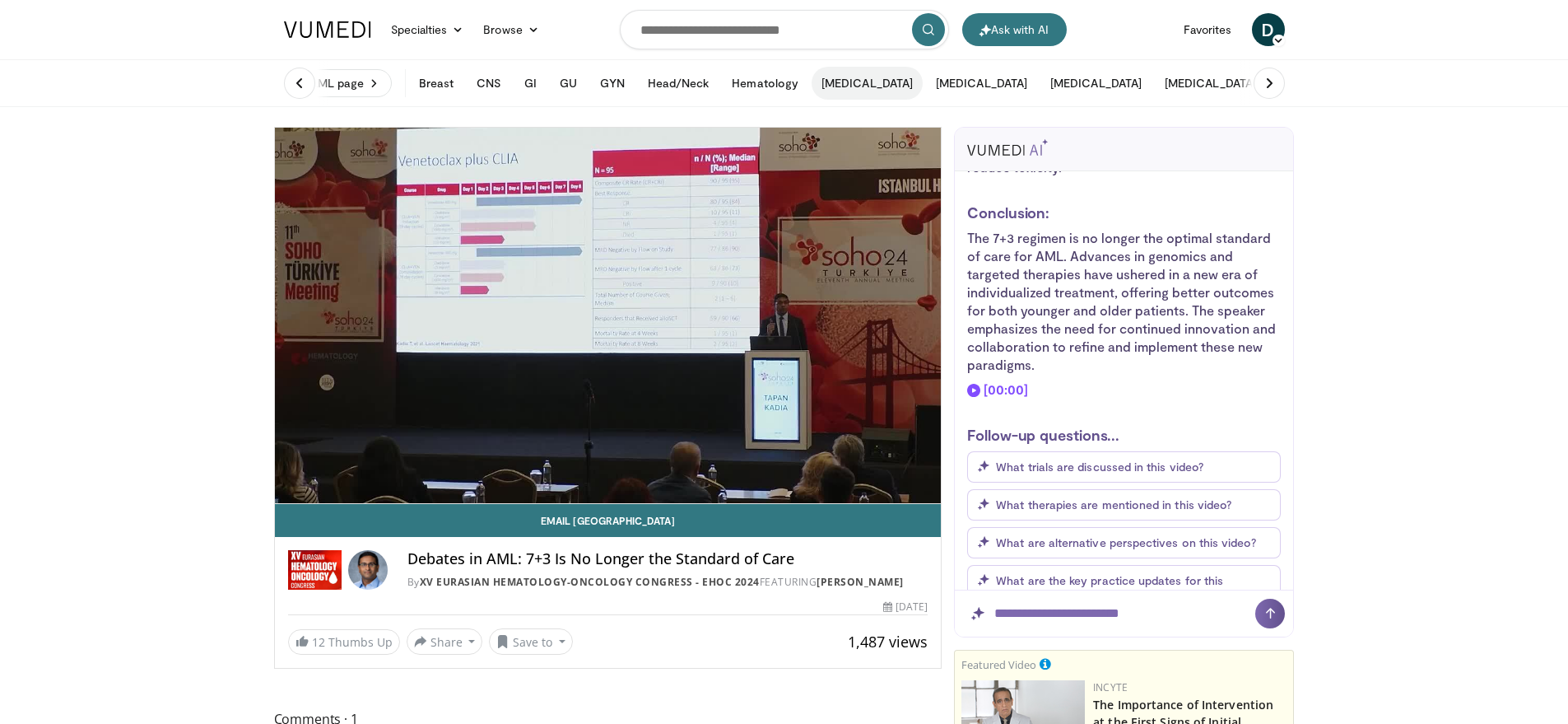
click at [834, 88] on button "[MEDICAL_DATA]" at bounding box center [867, 83] width 111 height 33
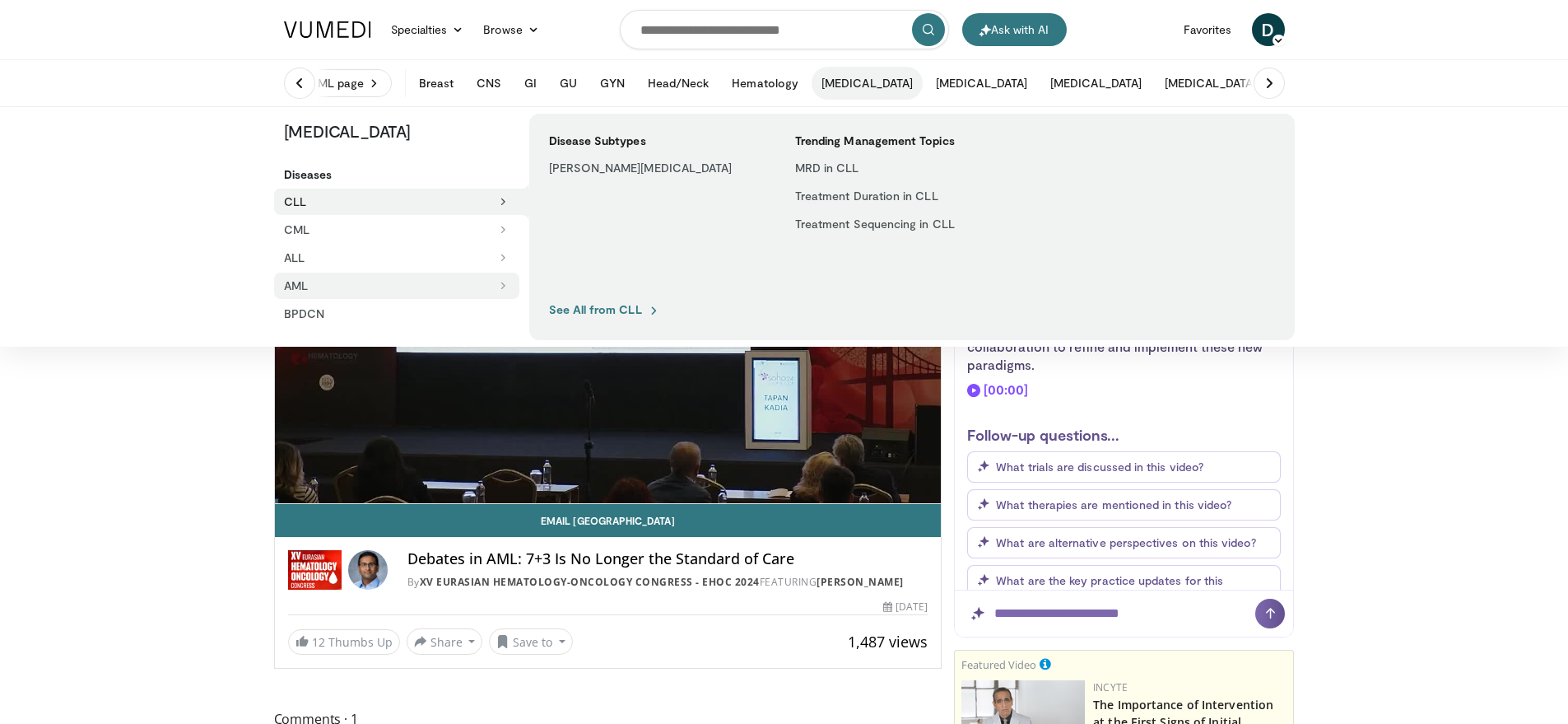
click at [287, 292] on button "AML" at bounding box center [396, 286] width 245 height 26
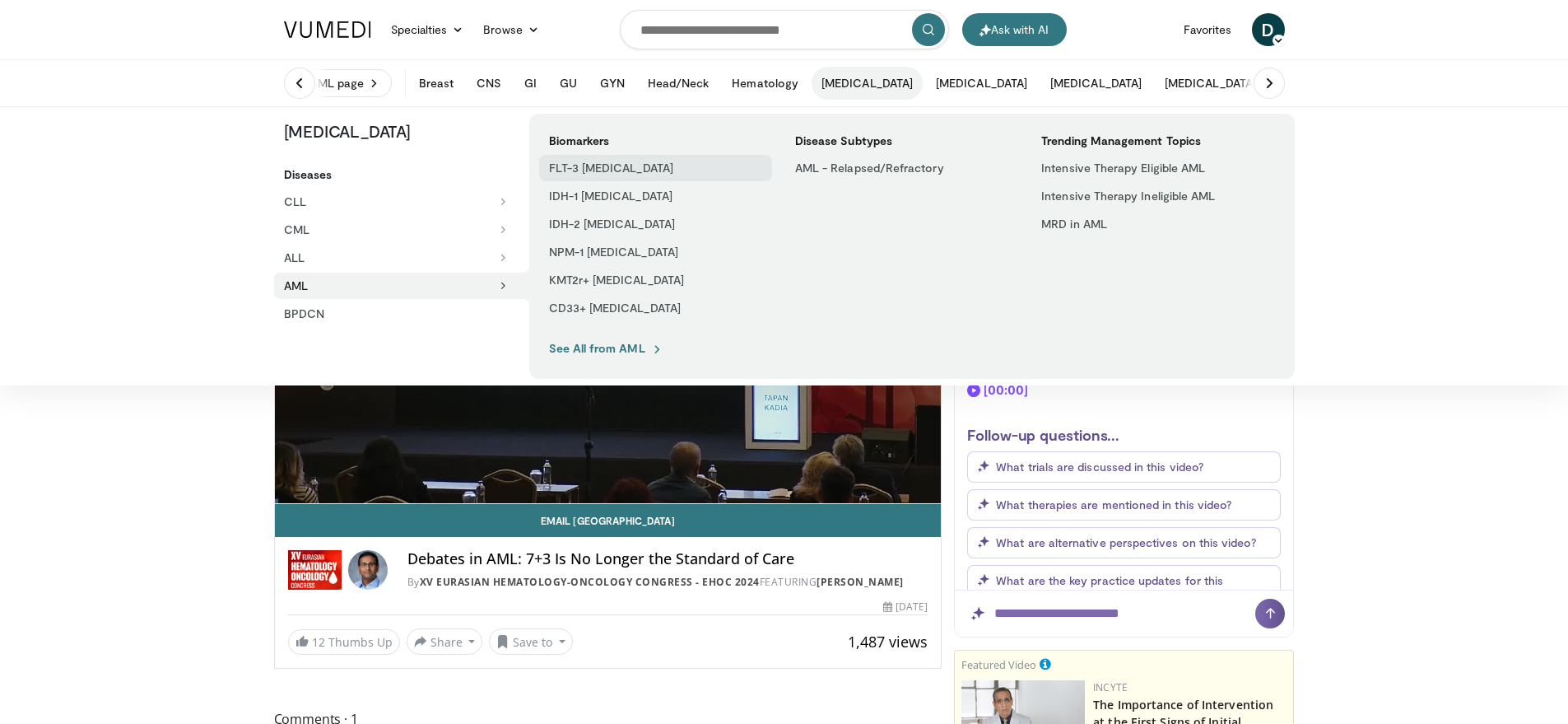
click at [671, 170] on link "FLT-3 [MEDICAL_DATA]" at bounding box center [655, 168] width 233 height 26
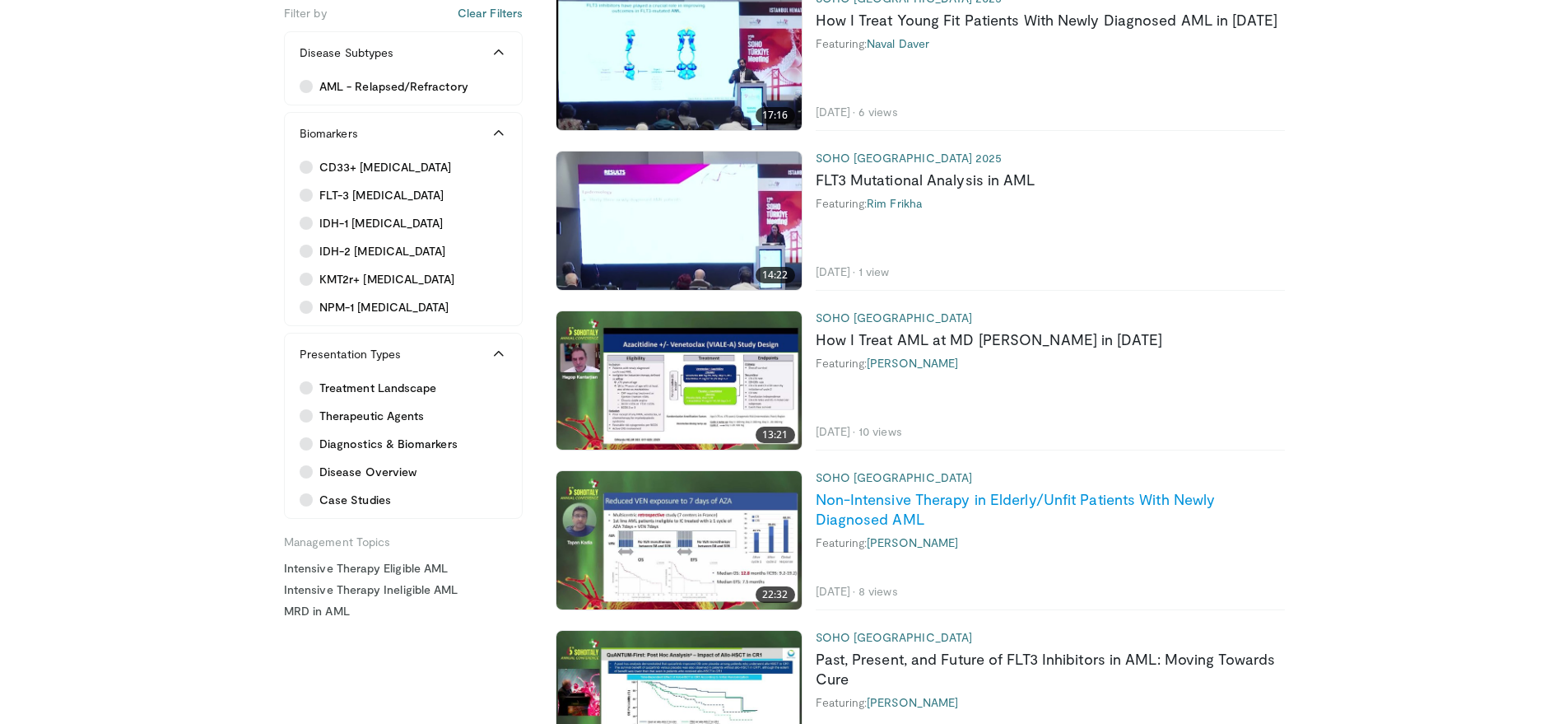
scroll to position [595, 0]
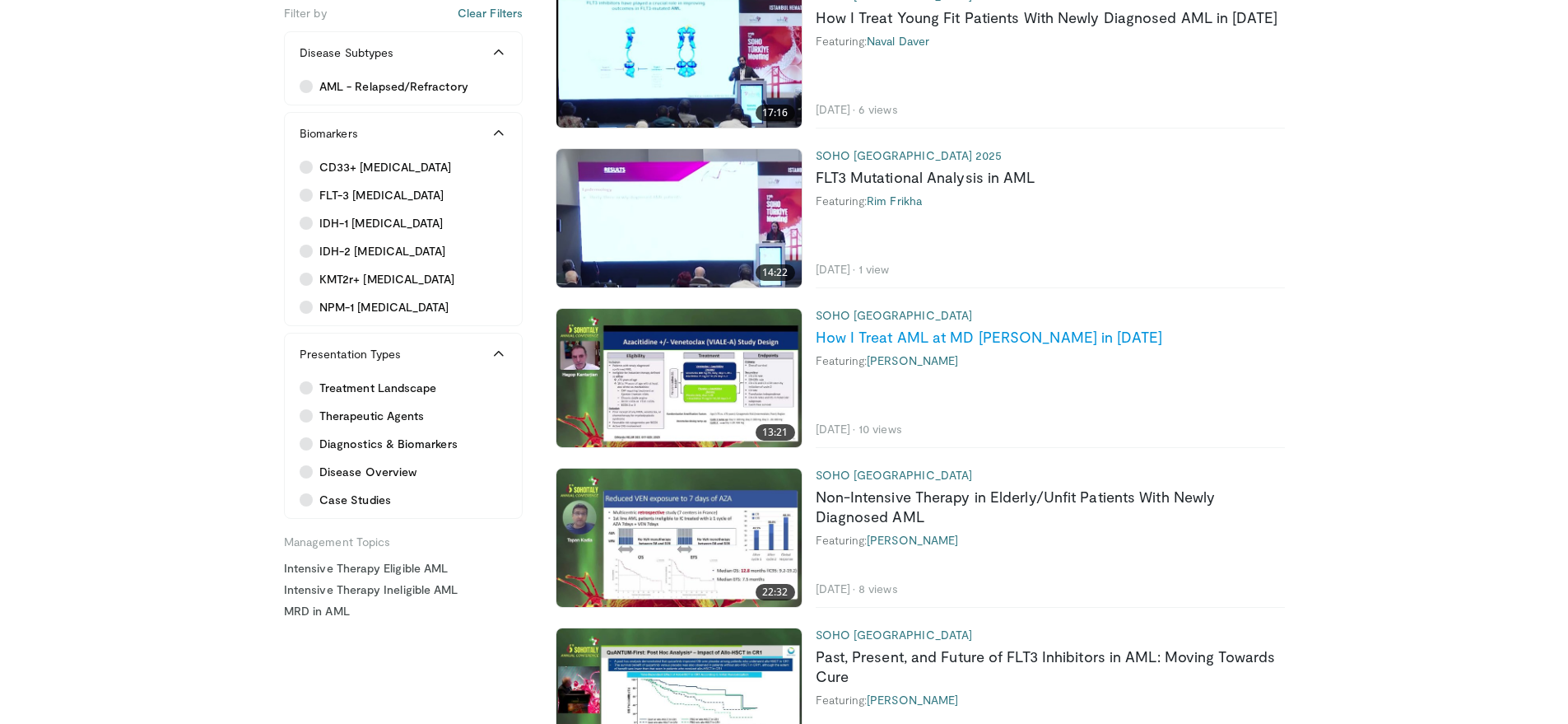
click at [853, 331] on link "How I Treat AML at MD [PERSON_NAME] in [DATE]" at bounding box center [989, 337] width 347 height 18
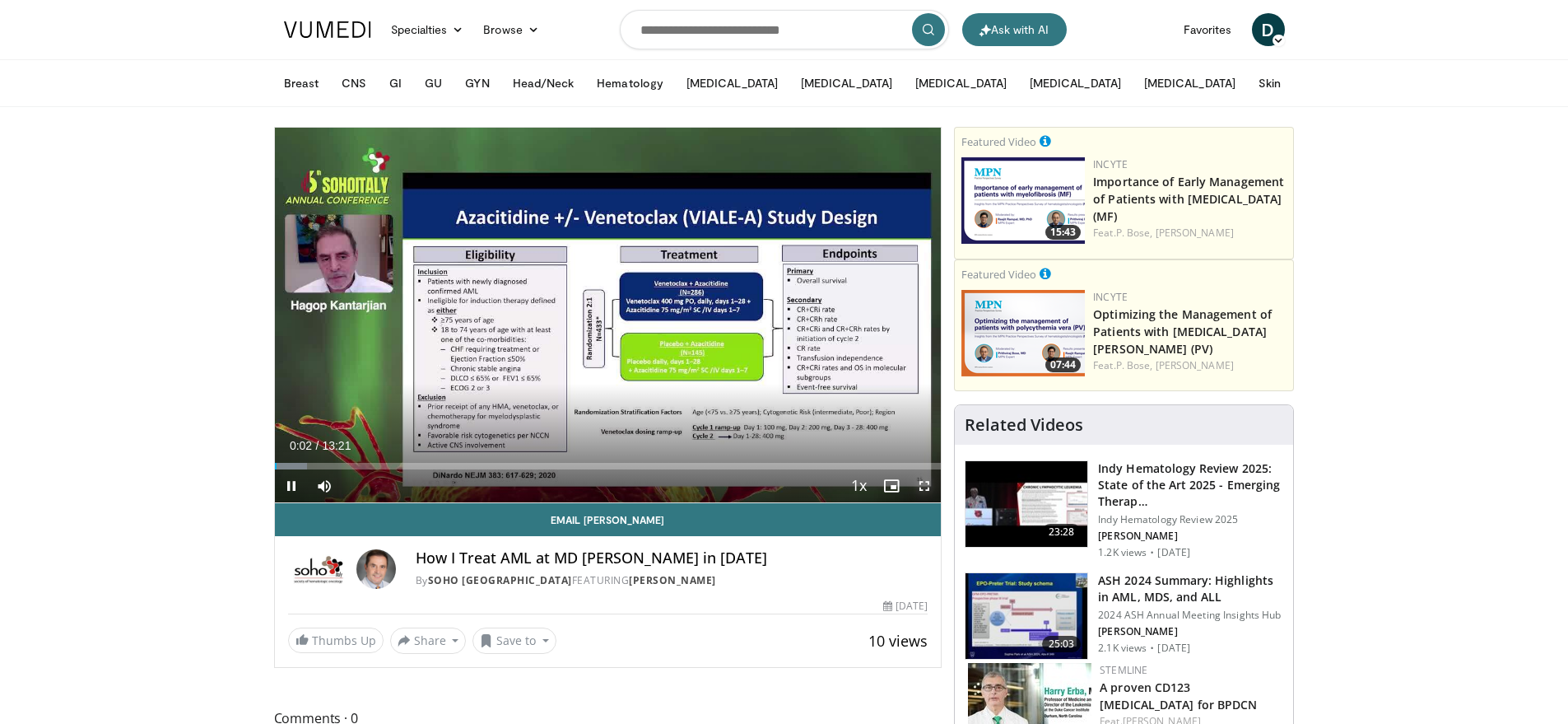
click at [925, 483] on span "Video Player" at bounding box center [924, 485] width 33 height 33
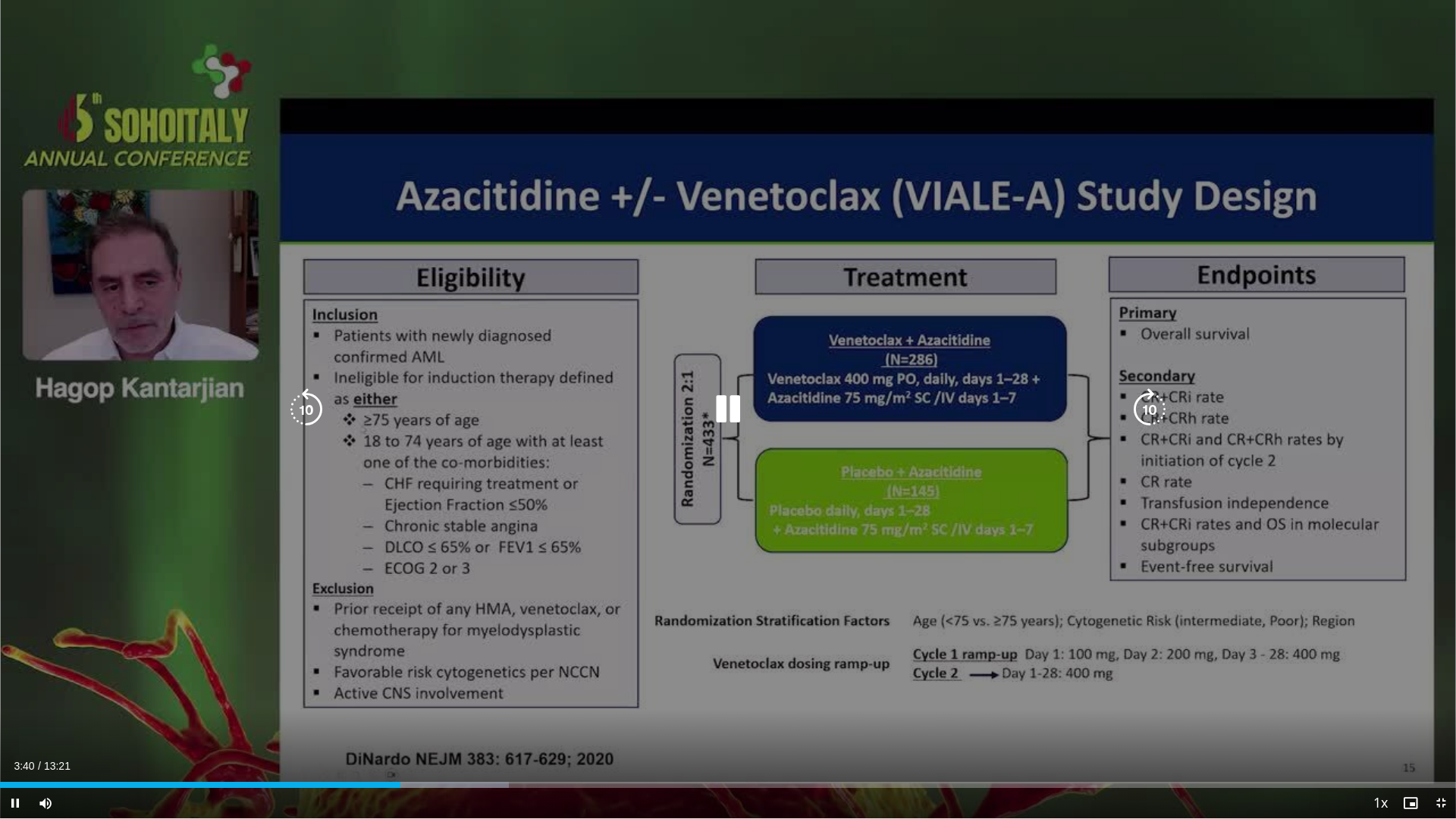
click at [305, 411] on icon "Video Player" at bounding box center [306, 410] width 43 height 43
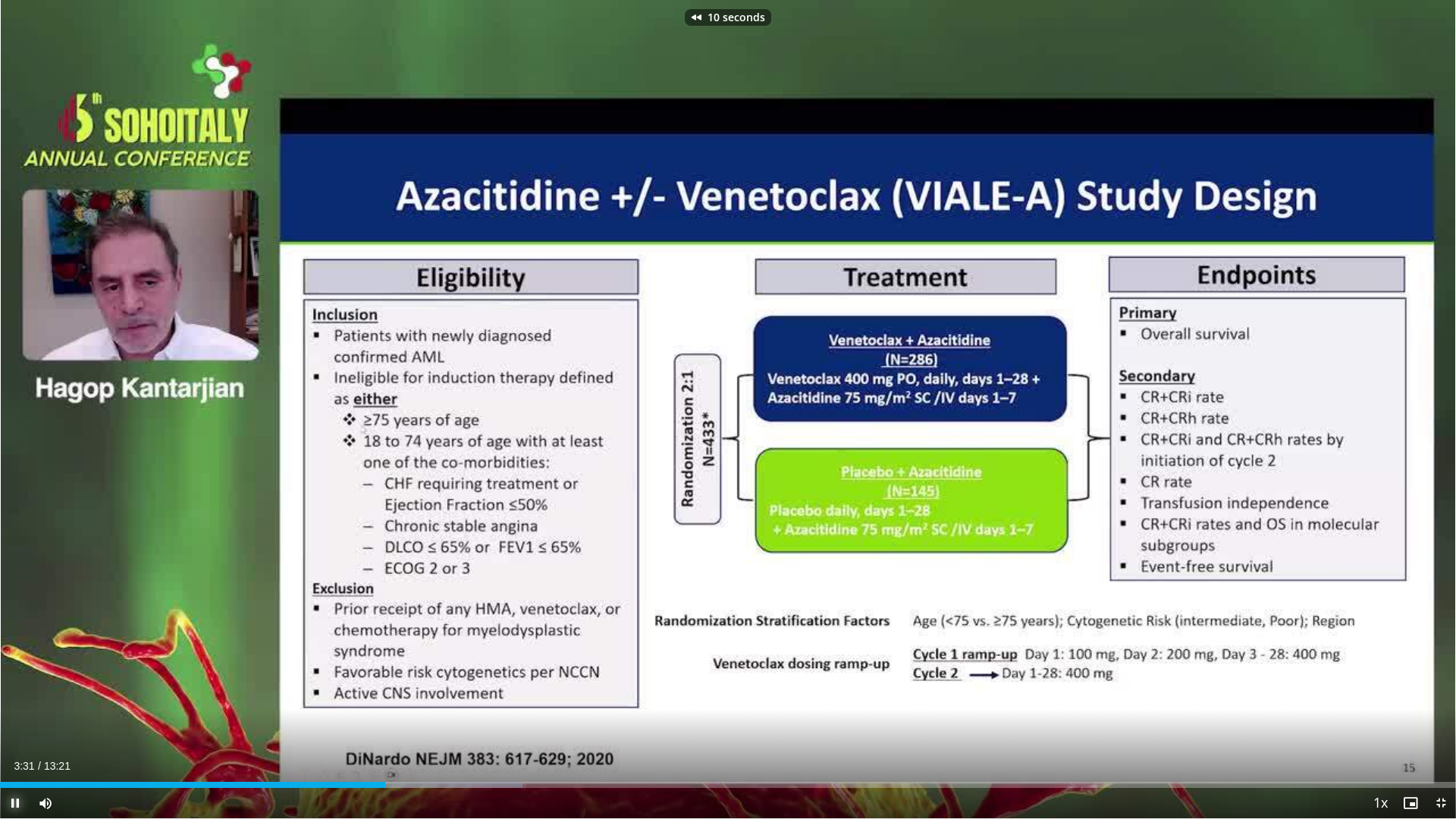
click at [10, 666] on span "Video Player" at bounding box center [15, 803] width 30 height 30
click at [19, 666] on span "Video Player" at bounding box center [15, 803] width 30 height 30
click at [18, 666] on span "Video Player" at bounding box center [15, 803] width 30 height 30
